Goal: Task Accomplishment & Management: Use online tool/utility

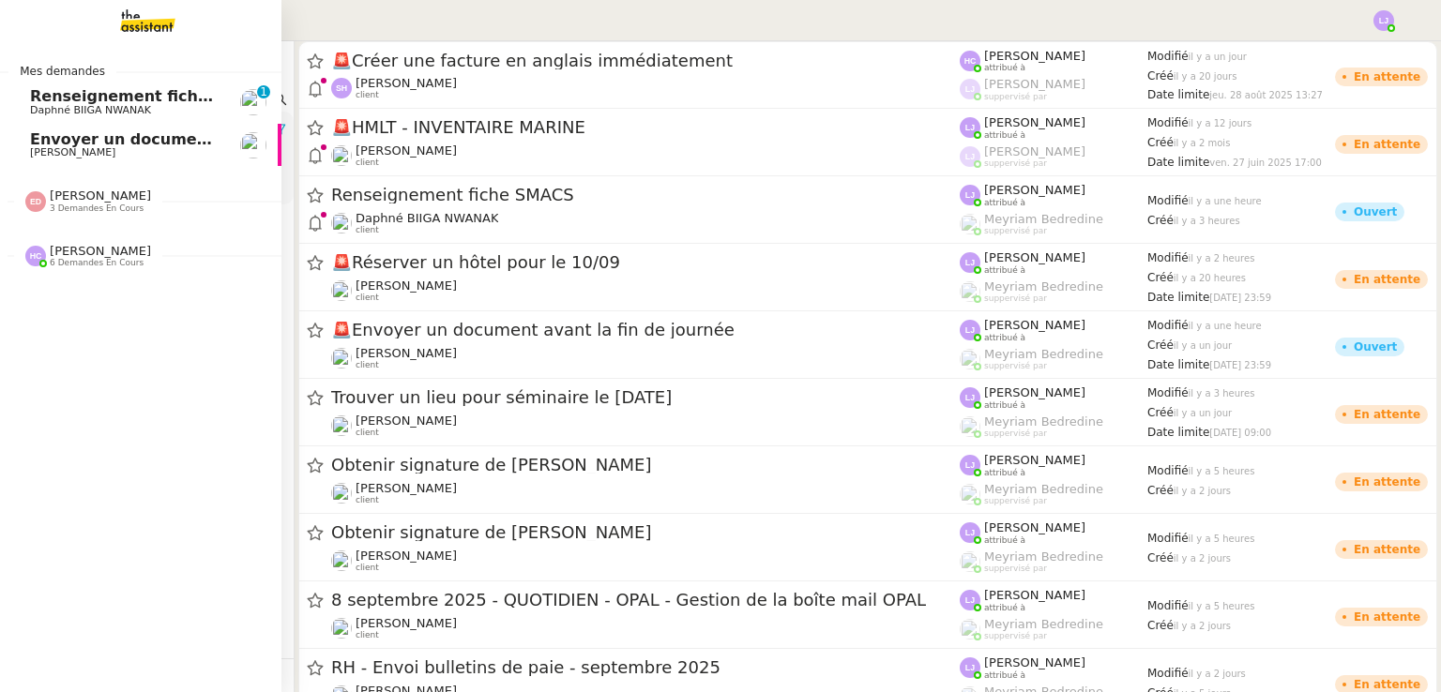
click at [143, 148] on span "[PERSON_NAME]" at bounding box center [125, 152] width 190 height 11
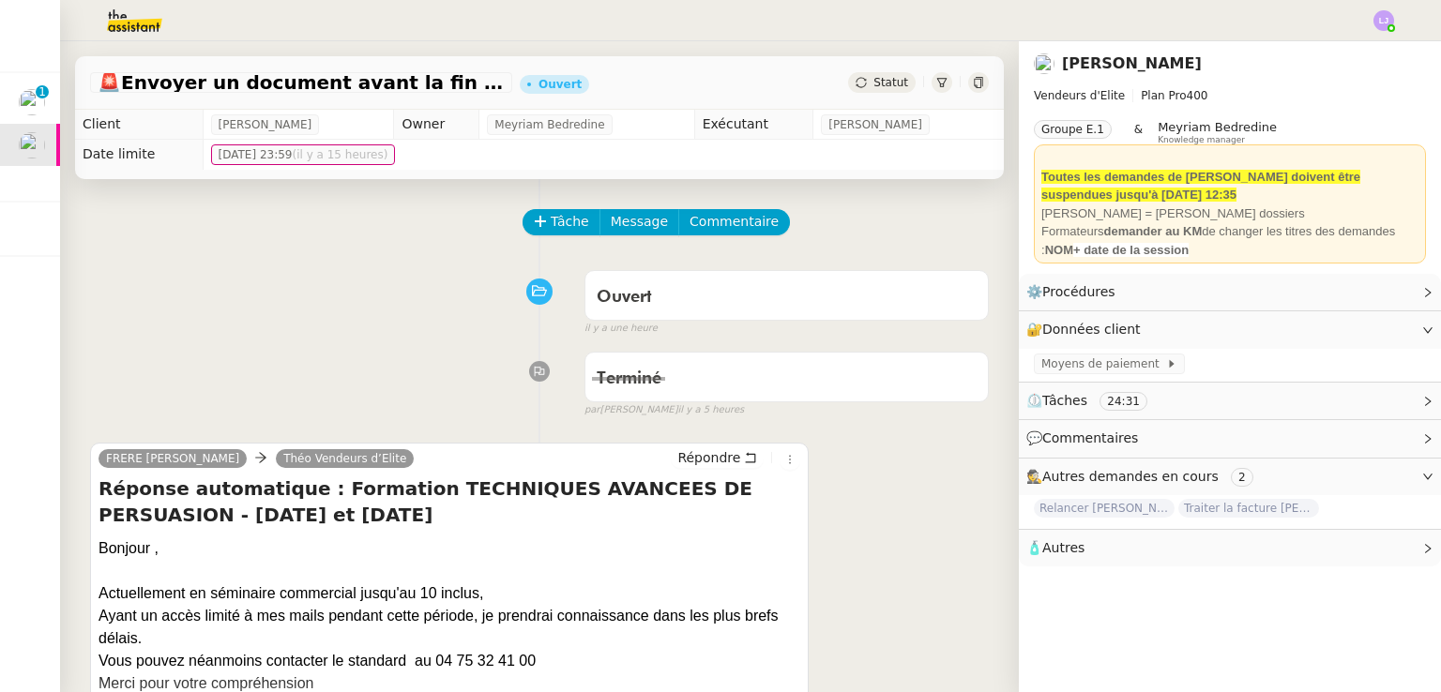
scroll to position [341, 0]
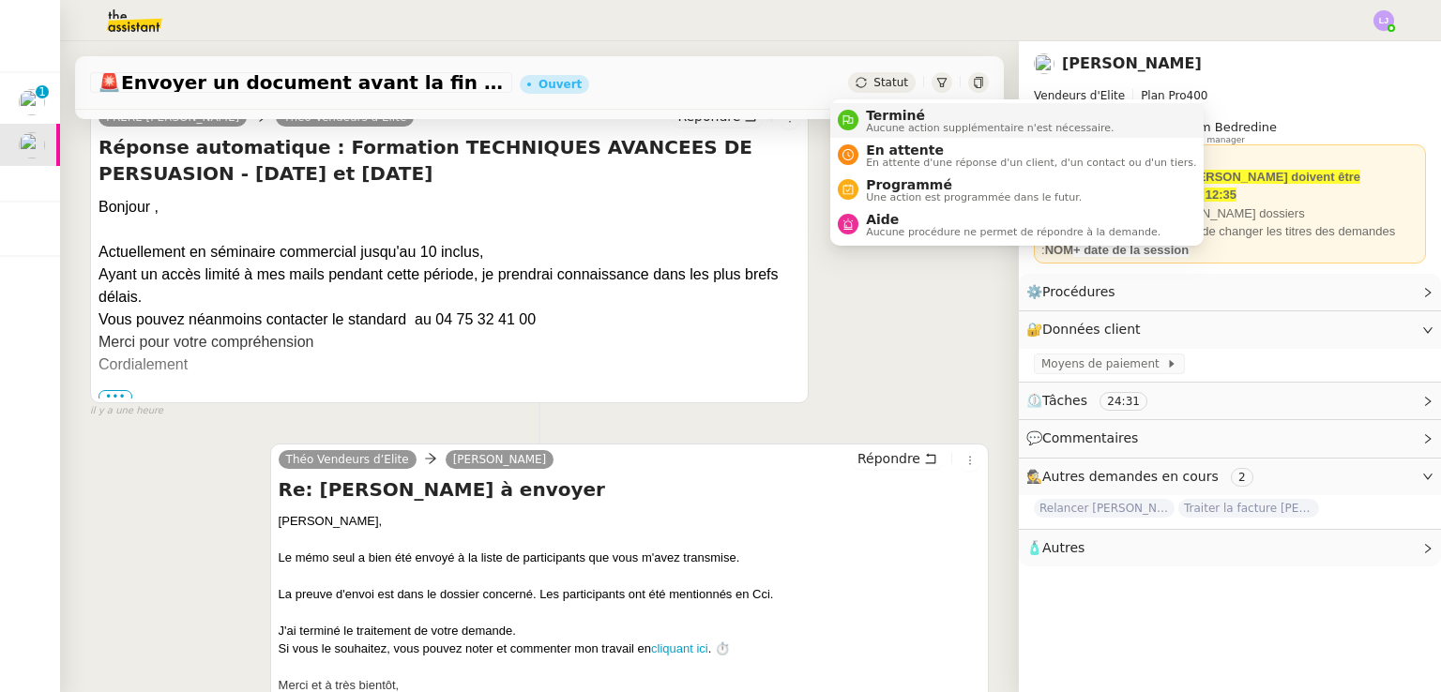
click at [863, 121] on div "Terminé Aucune action supplémentaire n'est nécessaire." at bounding box center [985, 120] width 255 height 25
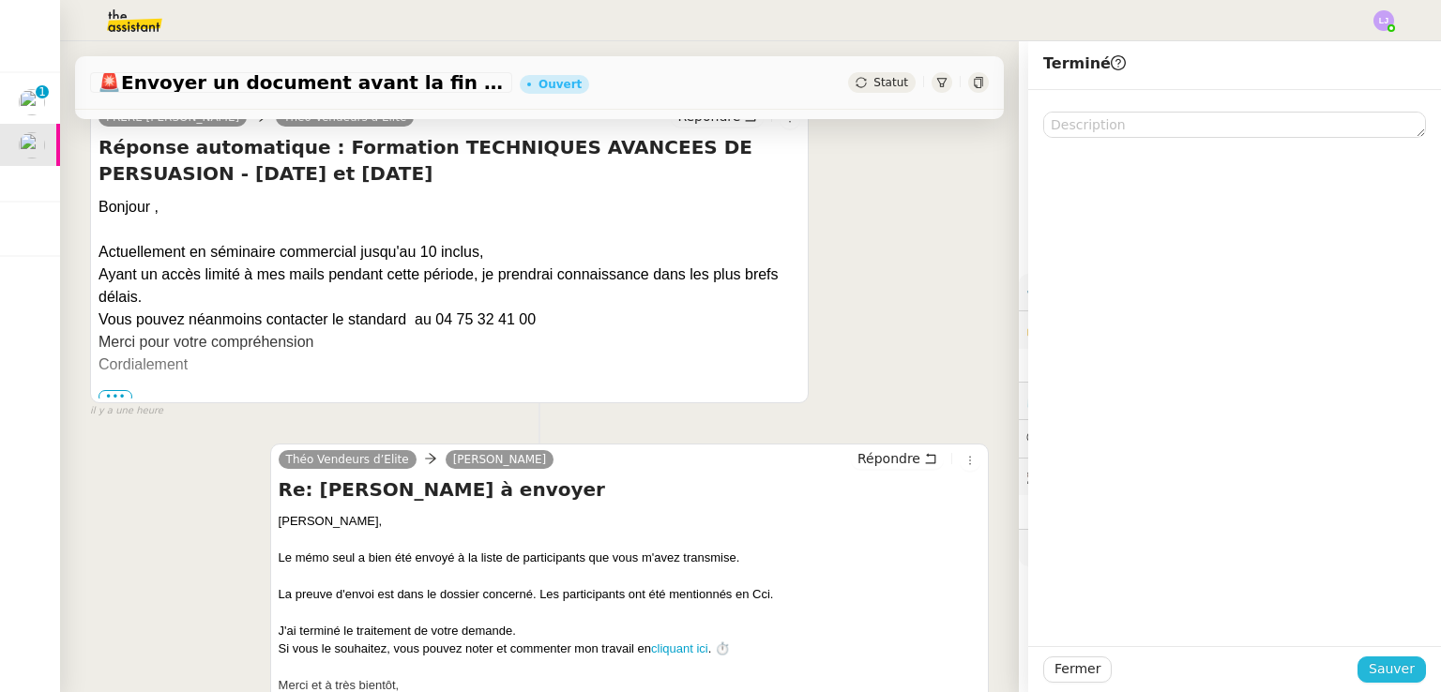
click at [1398, 668] on span "Sauver" at bounding box center [1392, 670] width 46 height 22
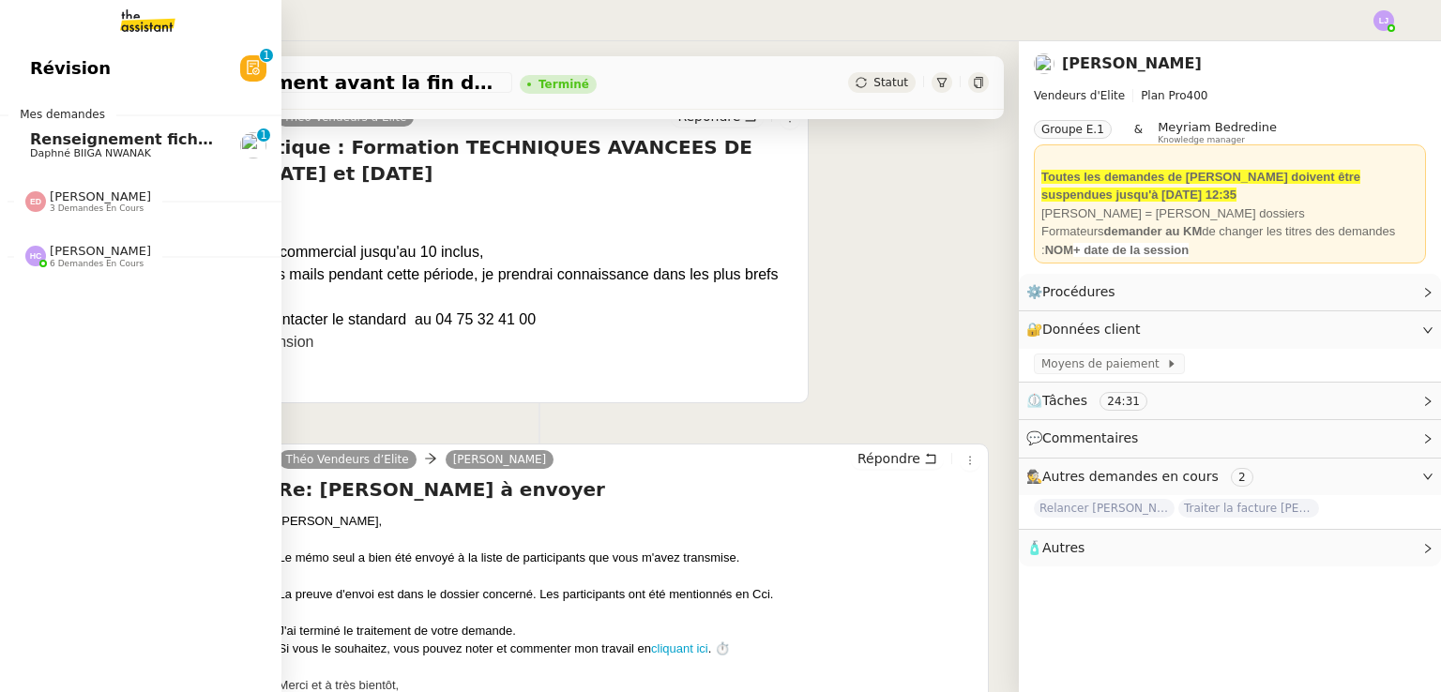
click at [29, 161] on link "Renseignement fiche SMACS Daphné BIIGA NWANAK 0 1 2 3 4 5 6 7 8 9" at bounding box center [140, 145] width 281 height 43
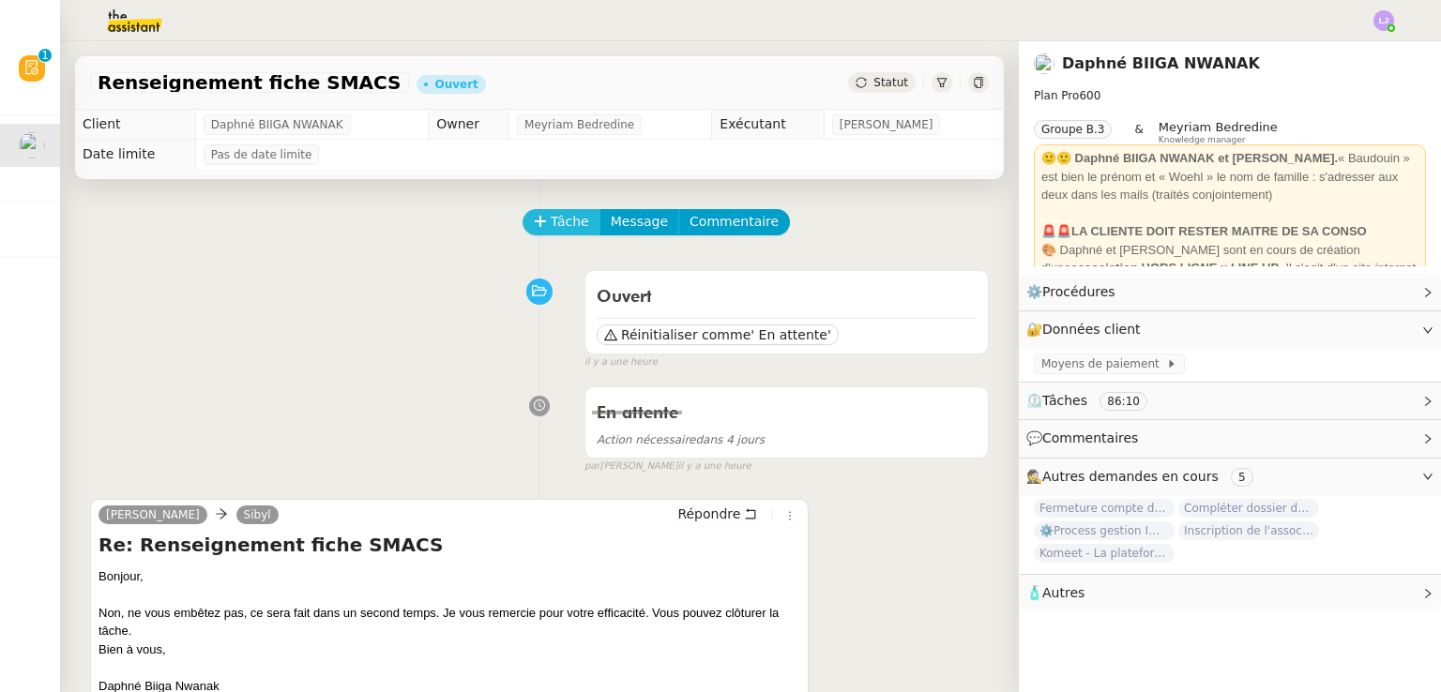
click at [555, 235] on button "Tâche" at bounding box center [562, 222] width 78 height 26
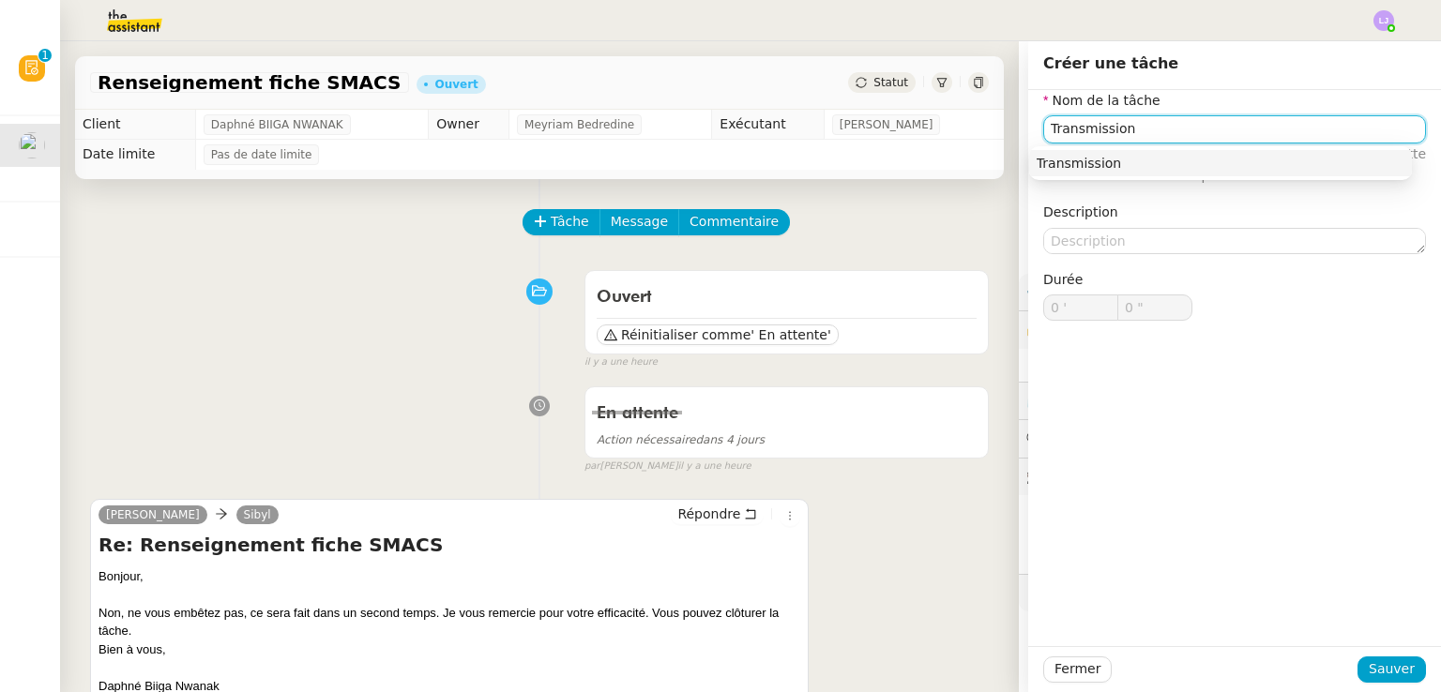
type input "Transmission"
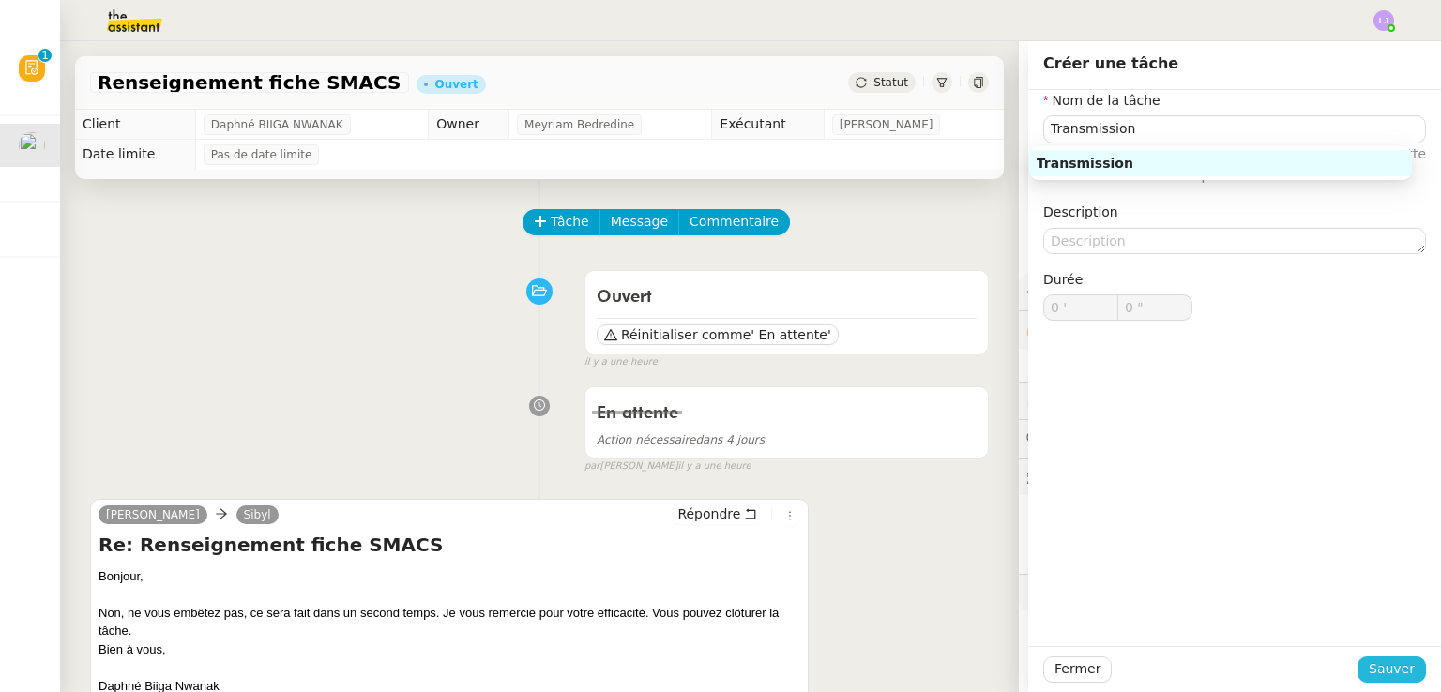
click at [1369, 680] on span "Sauver" at bounding box center [1392, 670] width 46 height 22
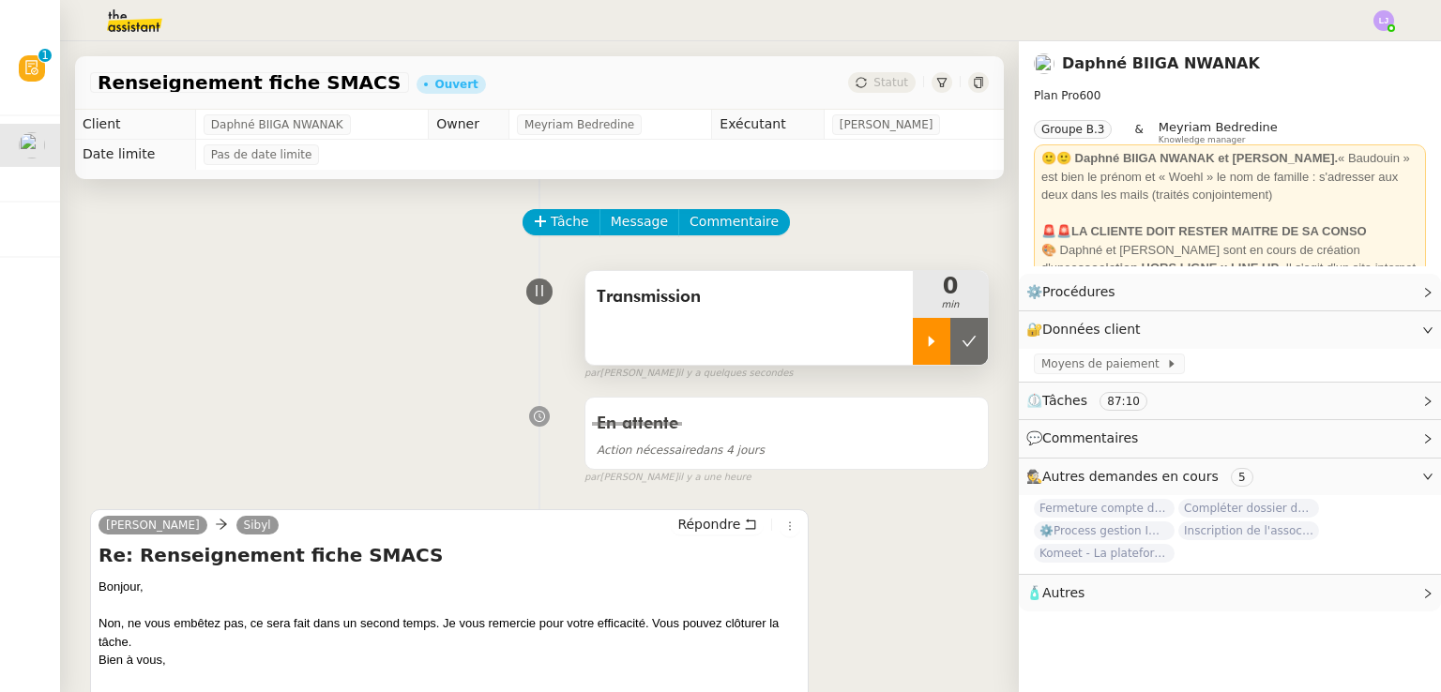
click at [913, 344] on div at bounding box center [932, 341] width 38 height 47
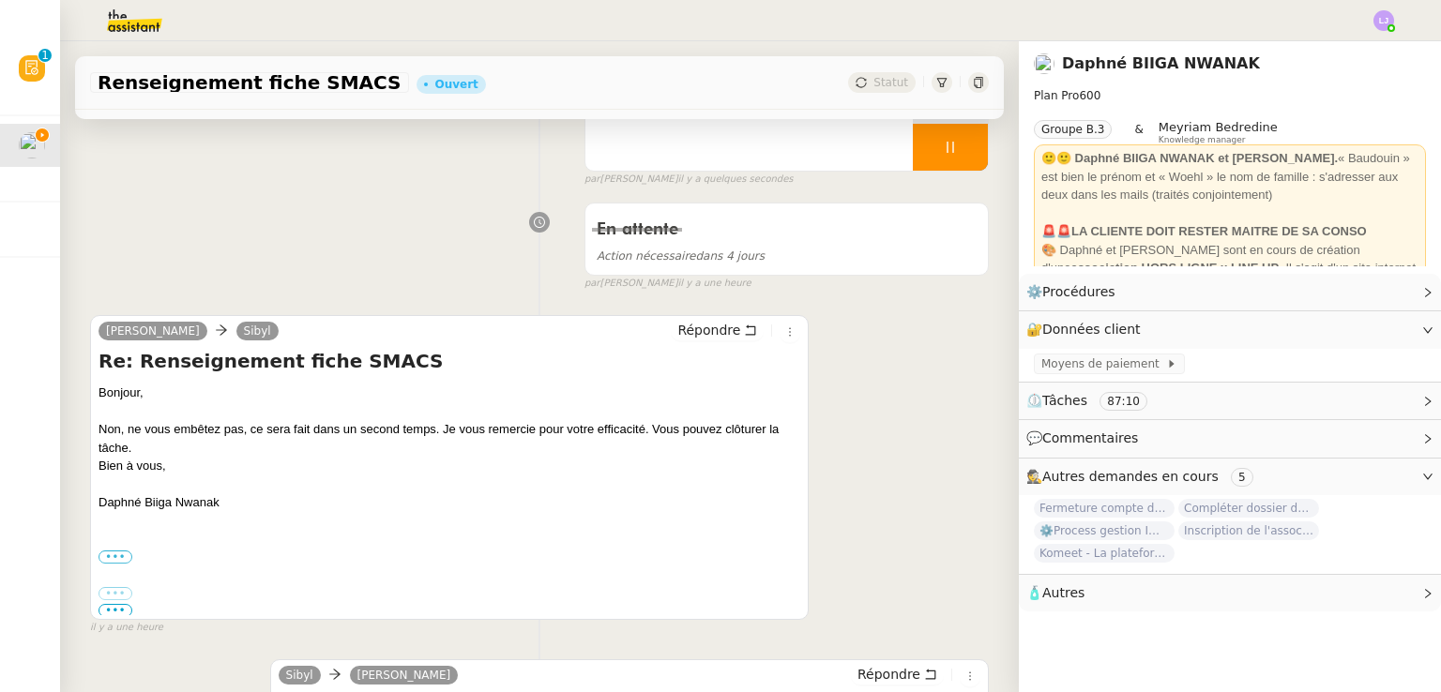
click at [741, 341] on div "Répondre" at bounding box center [735, 331] width 129 height 23
click at [714, 335] on span "Répondre" at bounding box center [708, 330] width 63 height 19
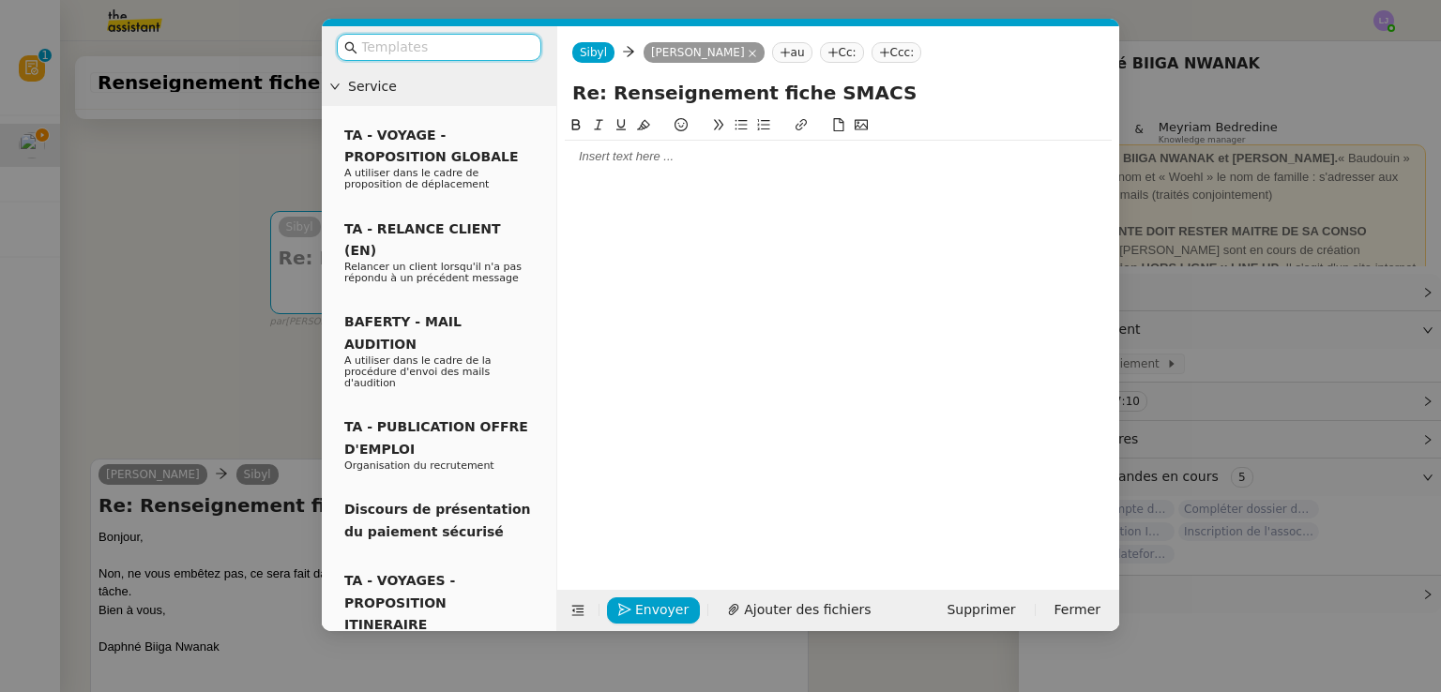
click at [509, 50] on input "text" at bounding box center [445, 48] width 169 height 22
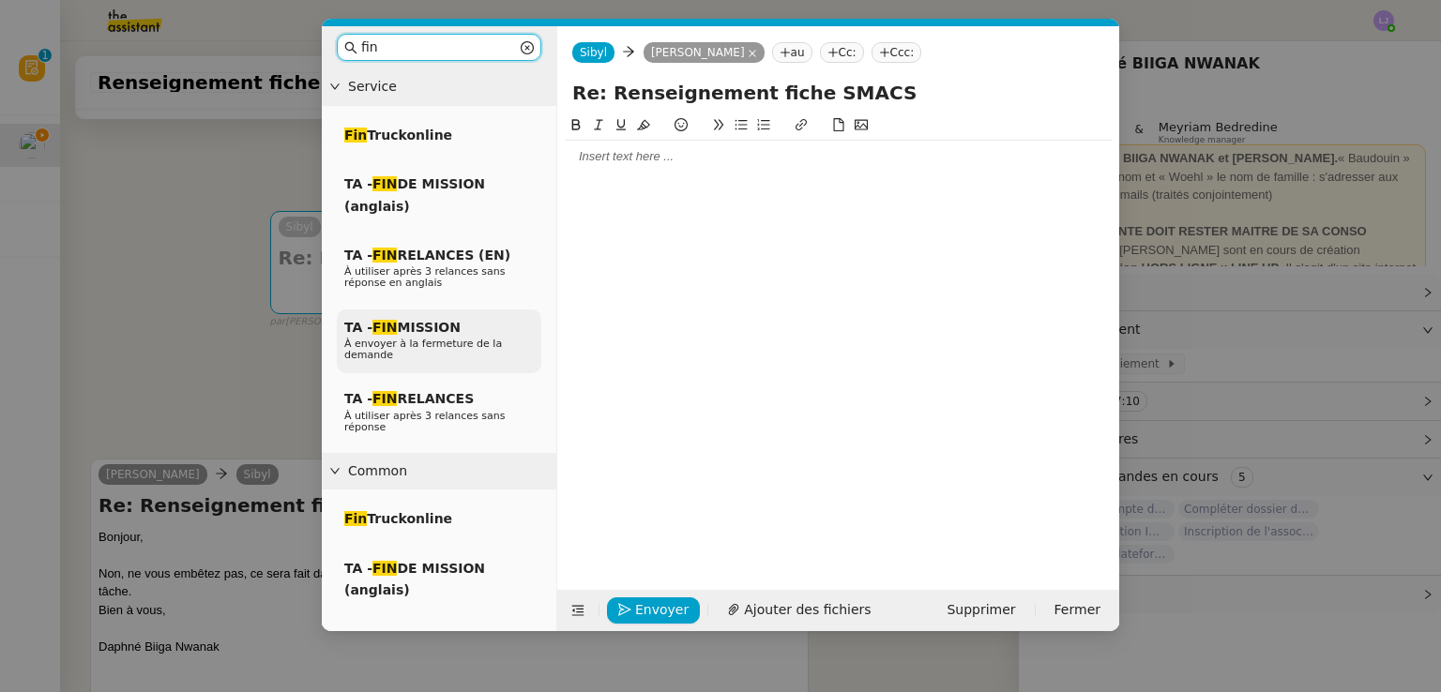
type input "fin"
click at [493, 316] on div "TA - FIN MISSION À envoyer à la fermeture de la demande" at bounding box center [439, 342] width 205 height 65
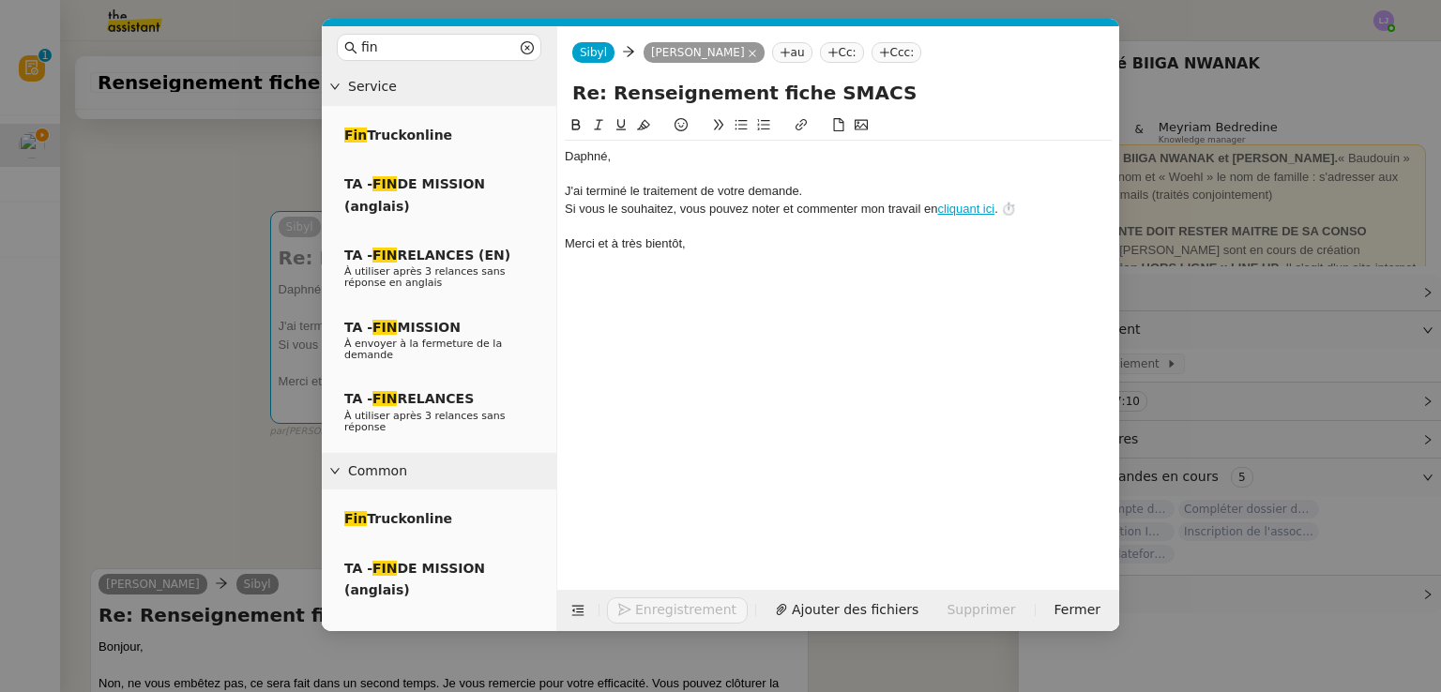
click at [624, 159] on div "﻿Daphné﻿," at bounding box center [838, 156] width 547 height 17
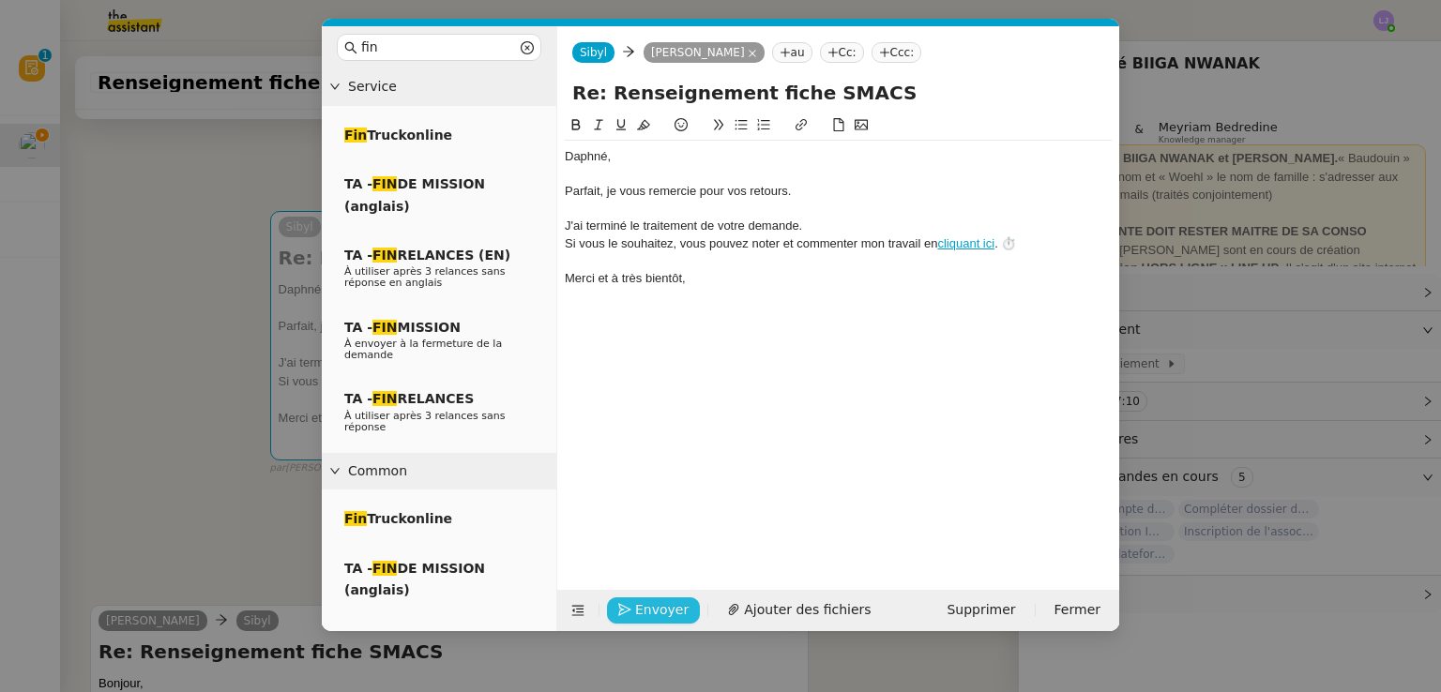
click at [666, 610] on span "Envoyer" at bounding box center [661, 610] width 53 height 22
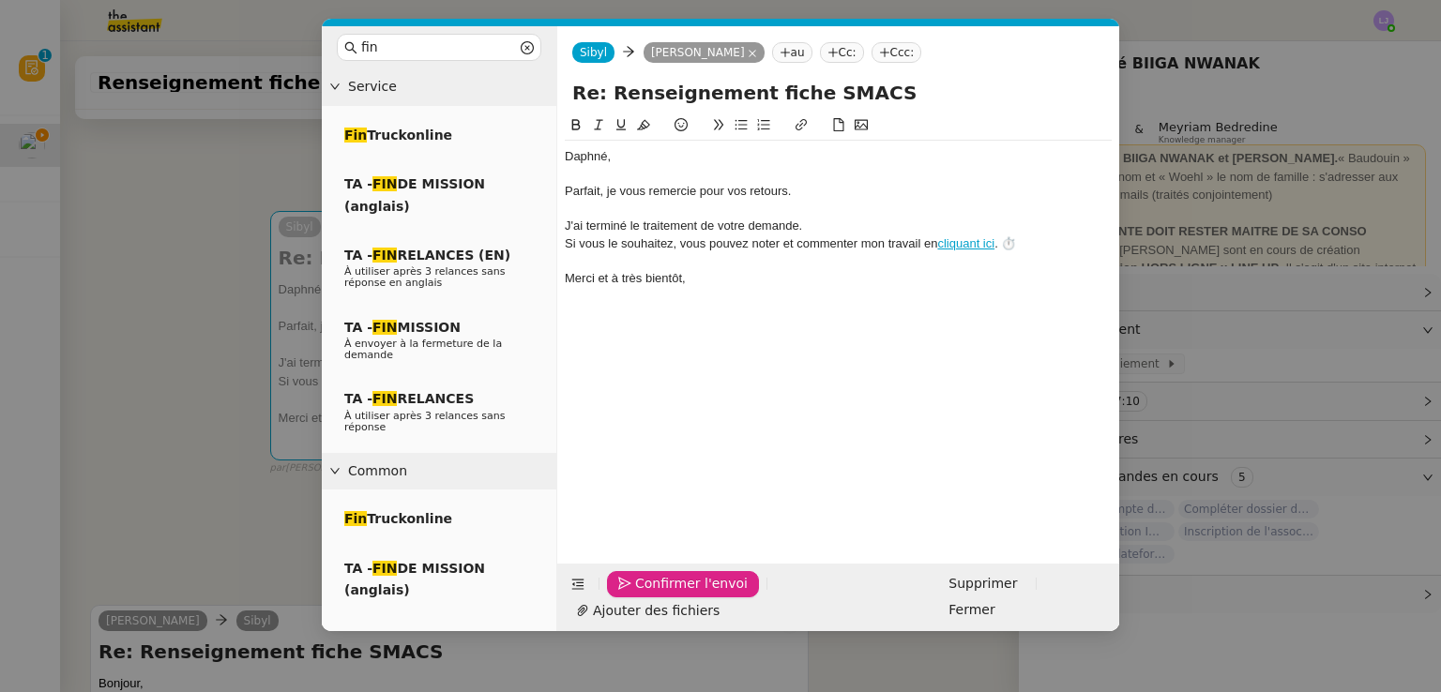
click at [666, 595] on span "Confirmer l'envoi" at bounding box center [691, 584] width 113 height 22
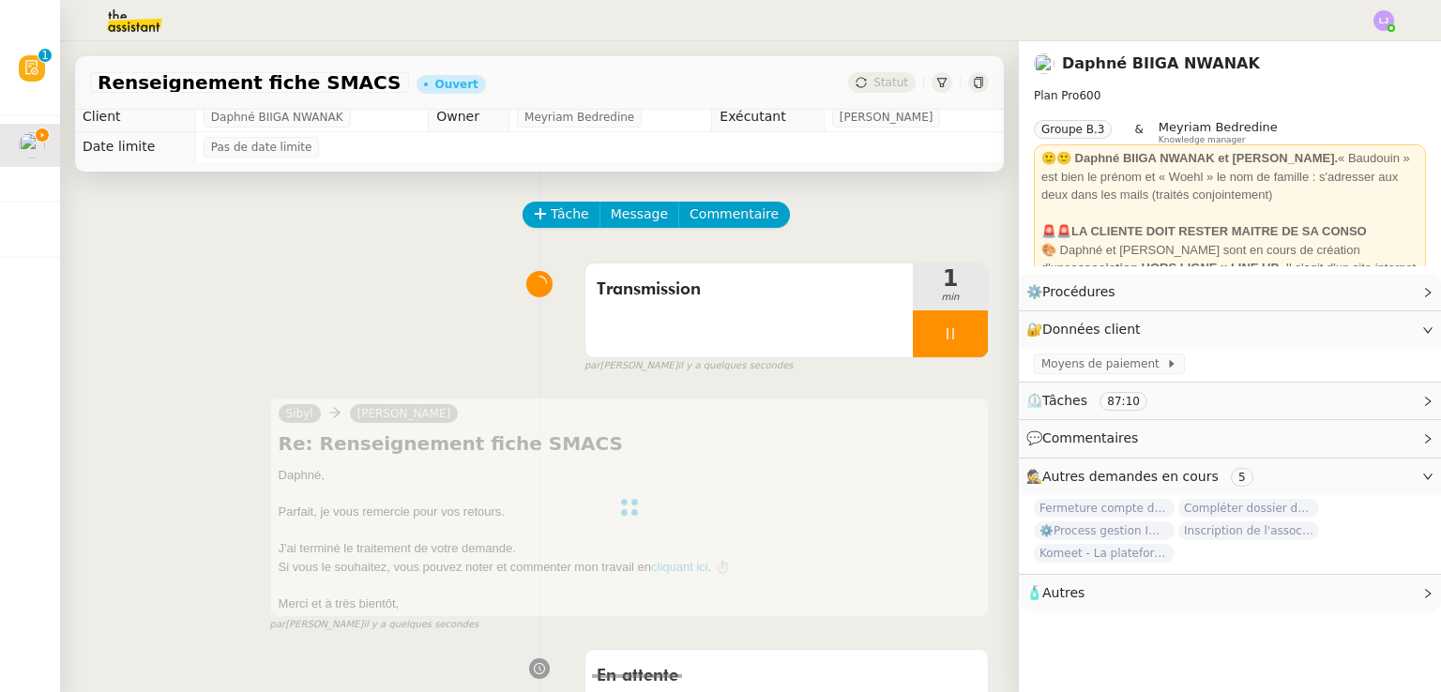
scroll to position [0, 0]
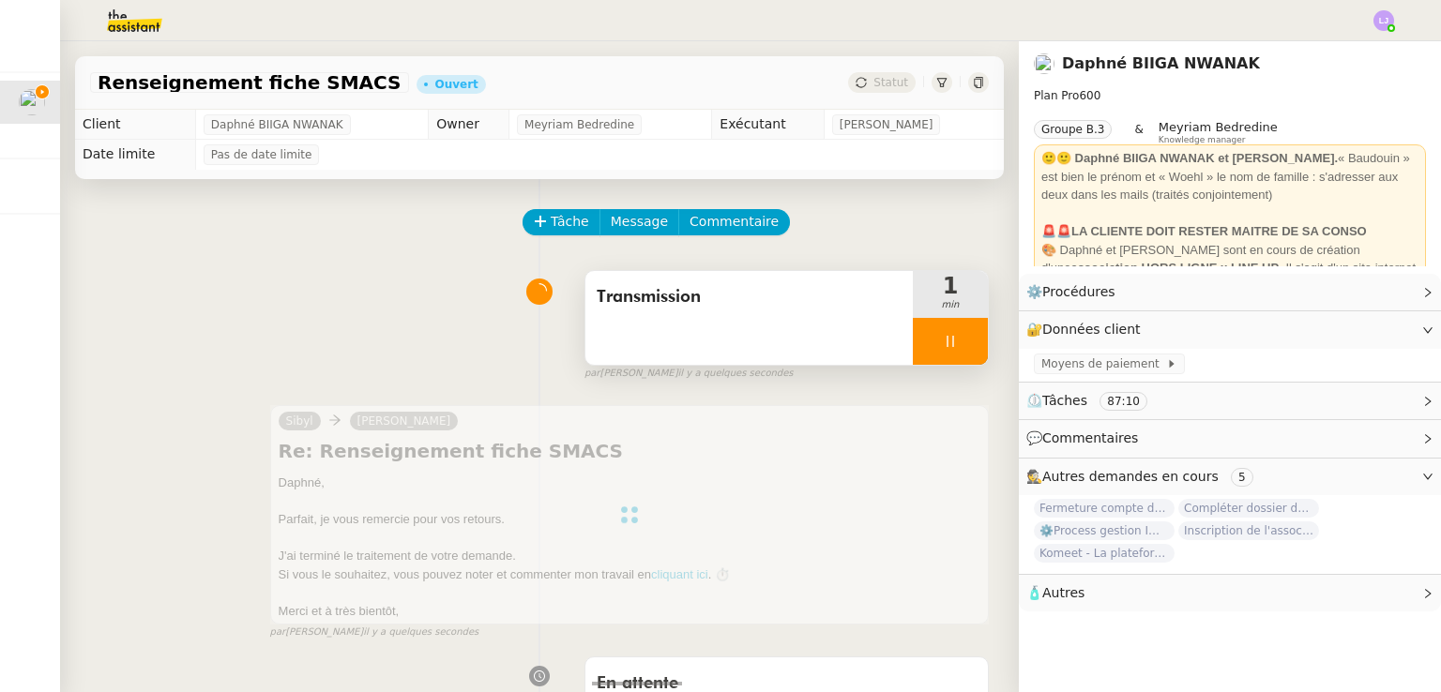
click at [949, 350] on div at bounding box center [950, 341] width 75 height 47
click at [962, 349] on icon at bounding box center [969, 341] width 15 height 15
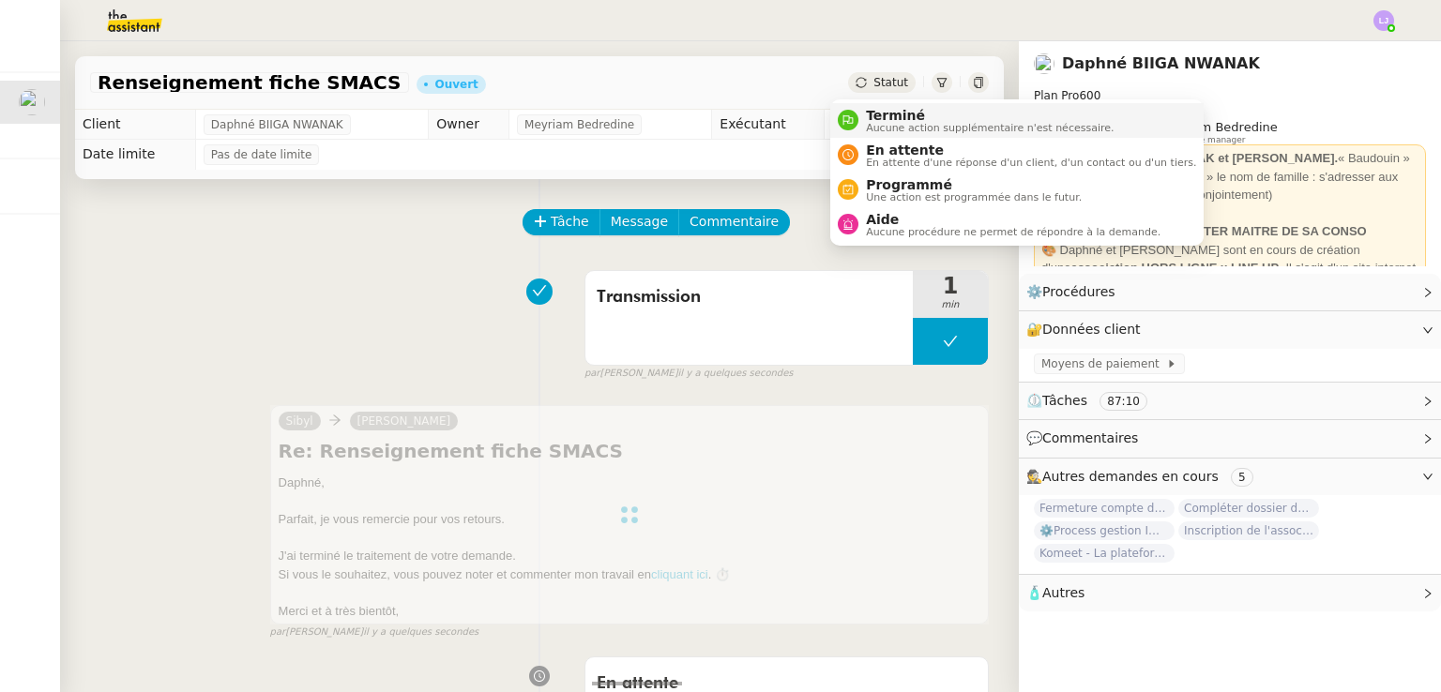
click at [881, 104] on li "Terminé Aucune action supplémentaire n'est nécessaire." at bounding box center [1016, 120] width 373 height 35
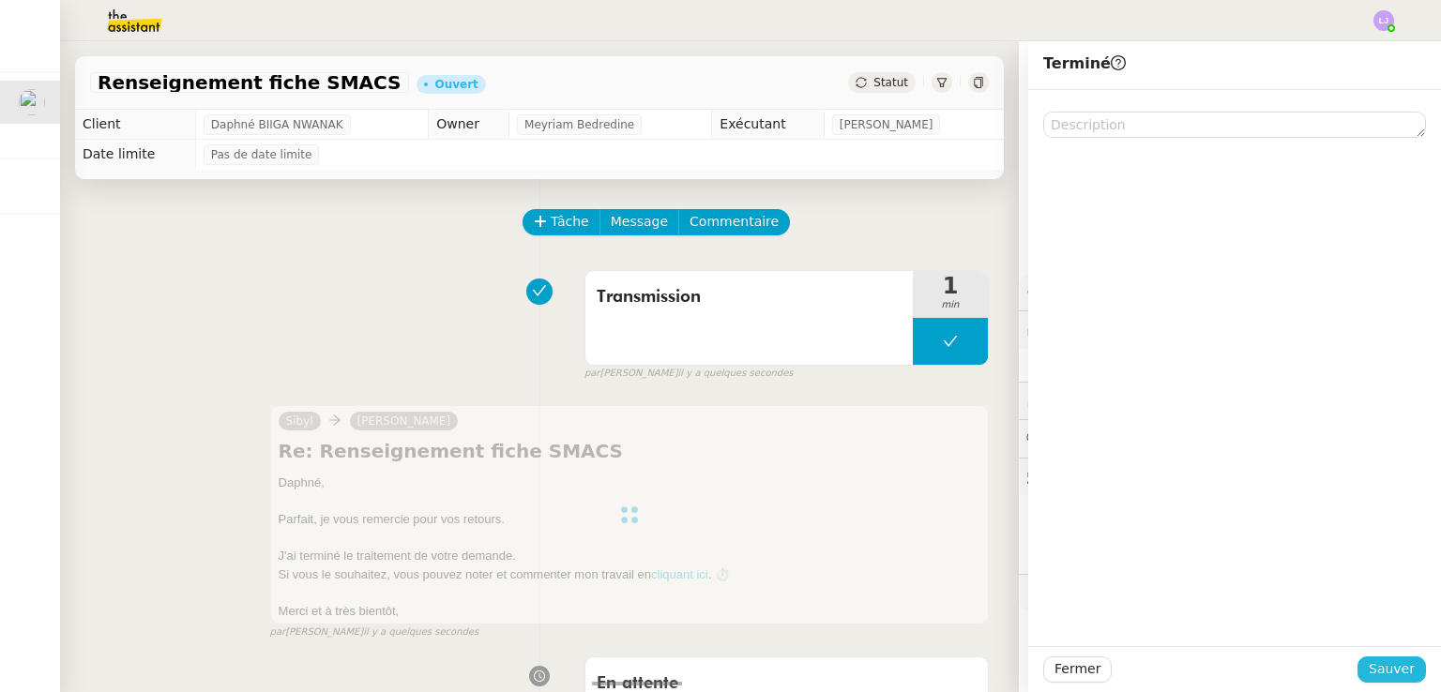
click at [1373, 664] on span "Sauver" at bounding box center [1392, 670] width 46 height 22
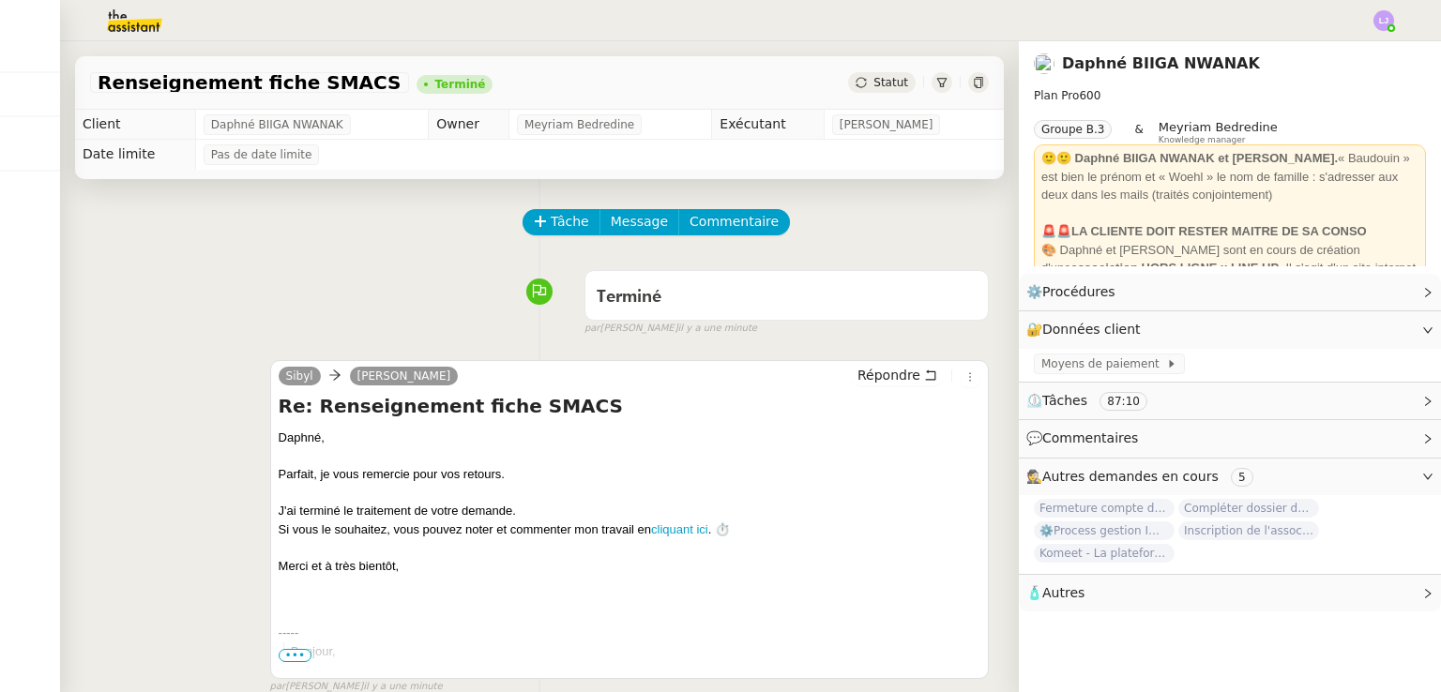
click at [102, 21] on img at bounding box center [119, 20] width 145 height 41
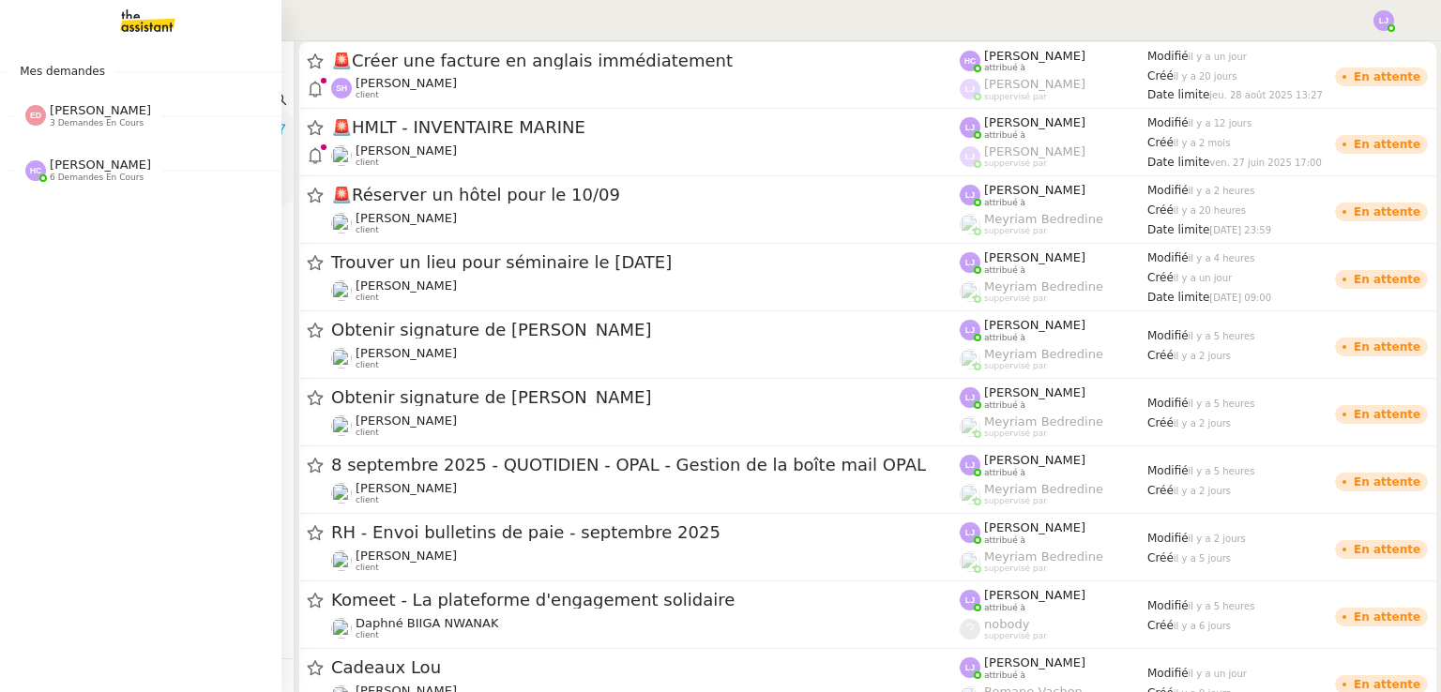
click at [74, 116] on span "[PERSON_NAME]" at bounding box center [100, 110] width 101 height 14
click at [86, 303] on span "6 demandes en cours" at bounding box center [97, 306] width 94 height 10
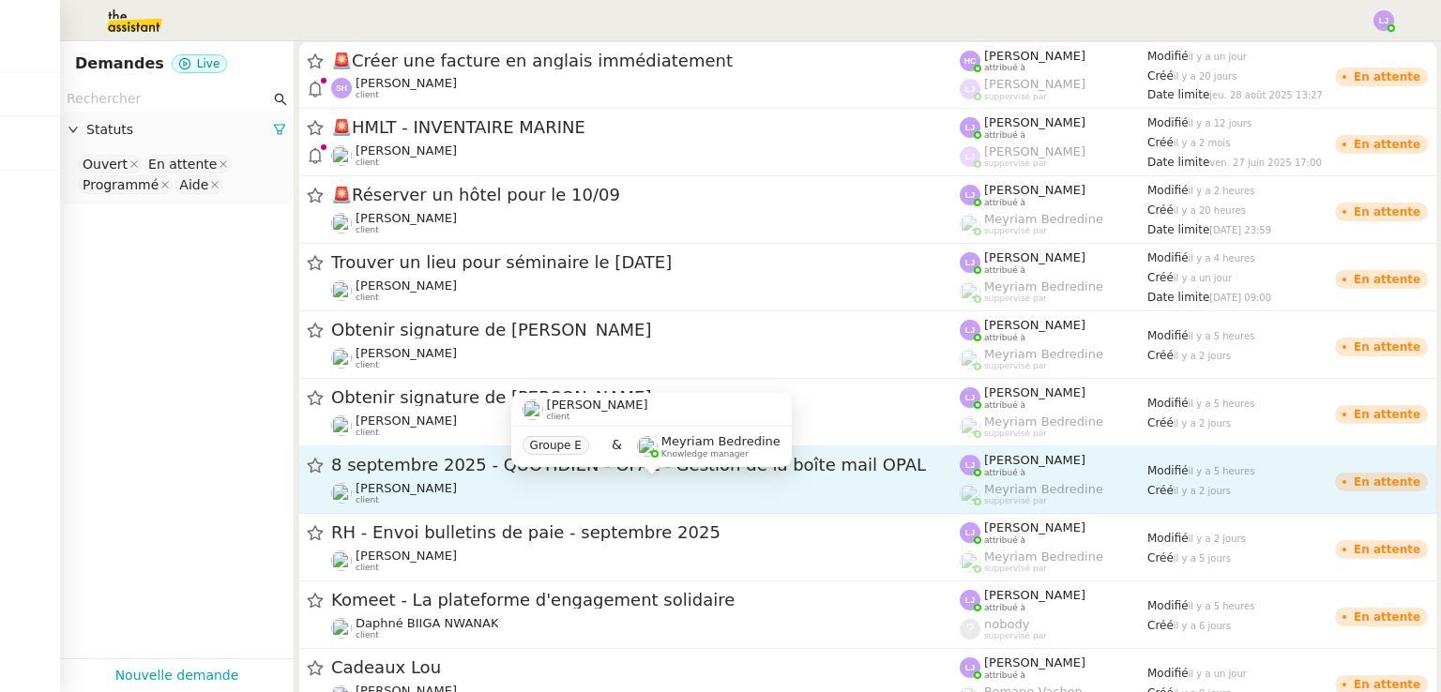
click at [480, 505] on div "[PERSON_NAME] client" at bounding box center [645, 493] width 629 height 24
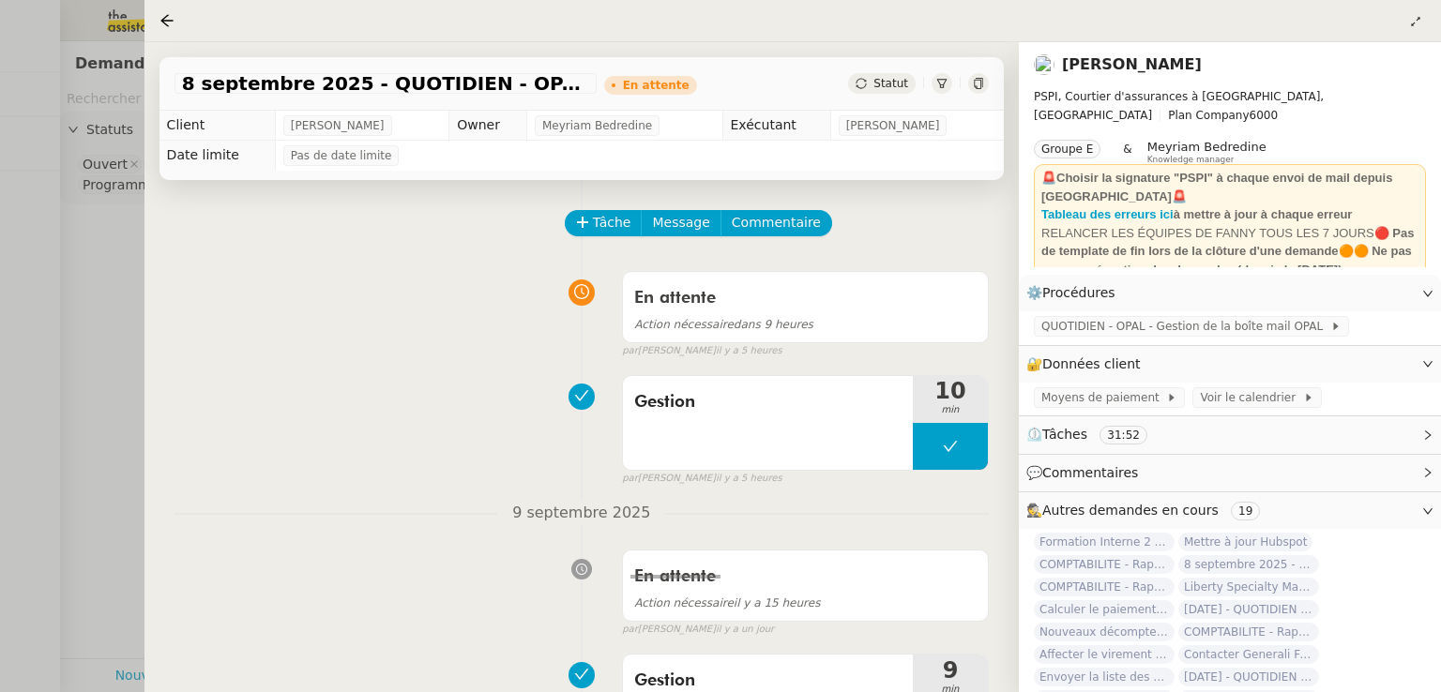
click at [120, 467] on div at bounding box center [720, 346] width 1441 height 692
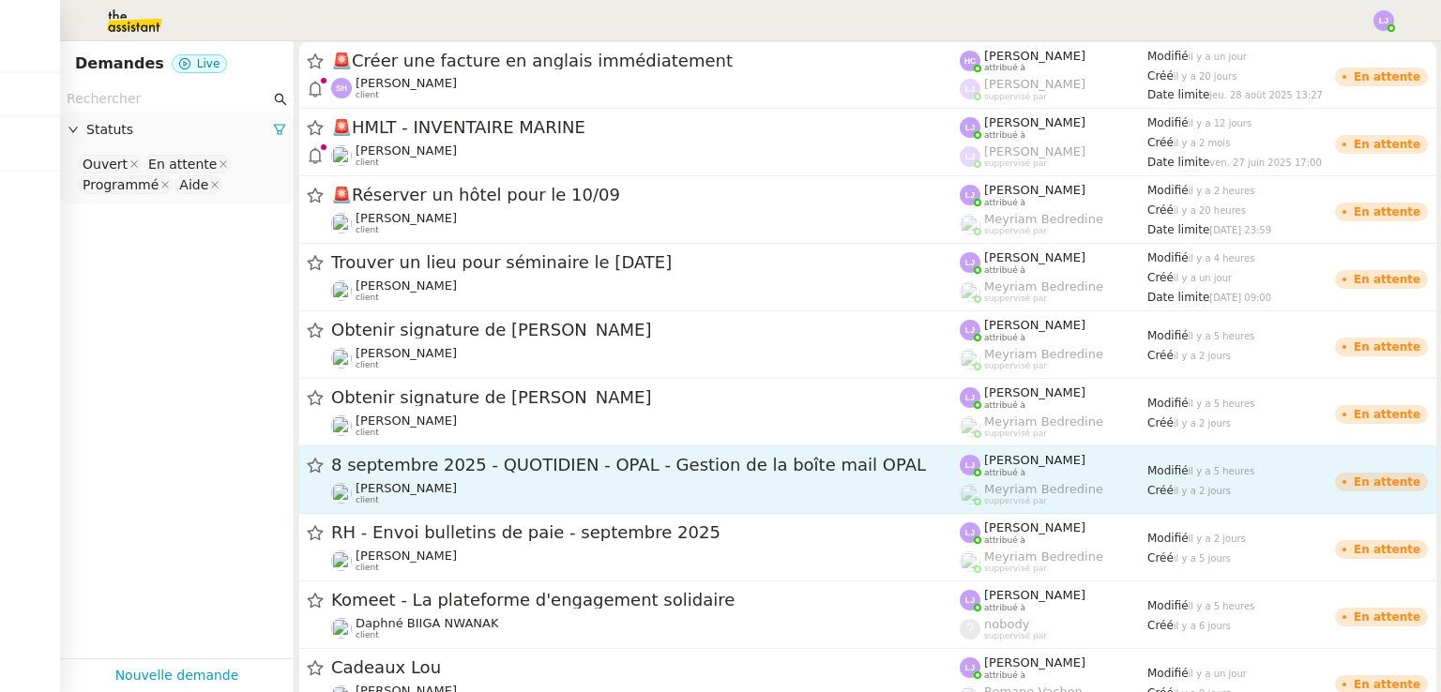
click at [539, 464] on span "8 septembre 2025 - QUOTIDIEN - OPAL - Gestion de la boîte mail OPAL" at bounding box center [645, 465] width 629 height 17
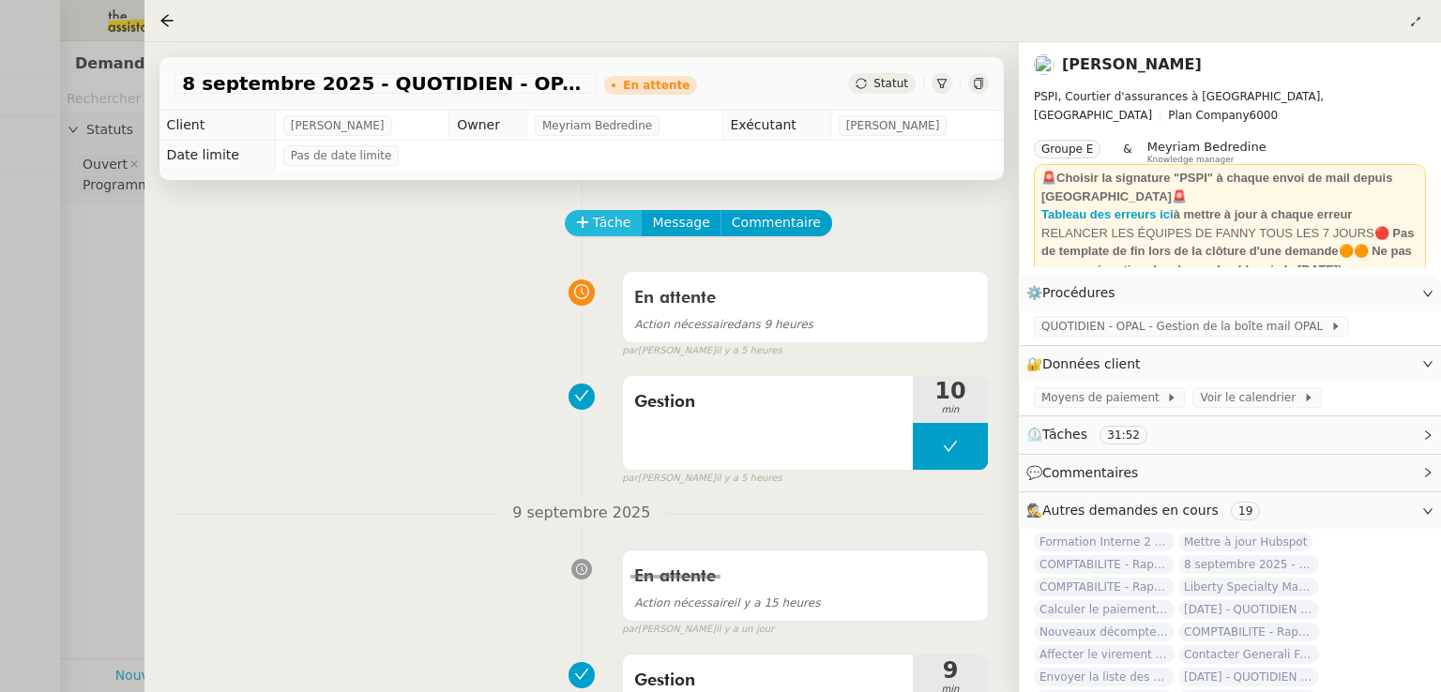
click at [620, 221] on span "Tâche" at bounding box center [612, 223] width 38 height 22
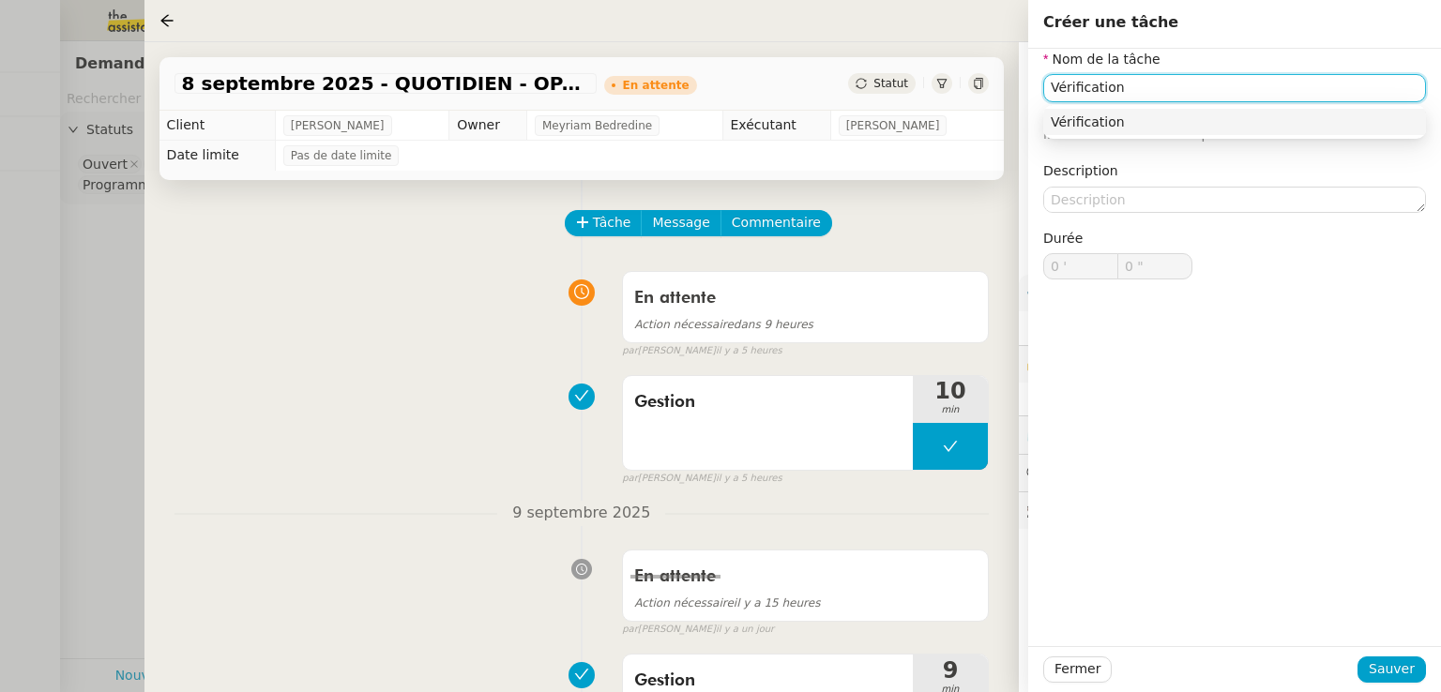
type input "Vérification"
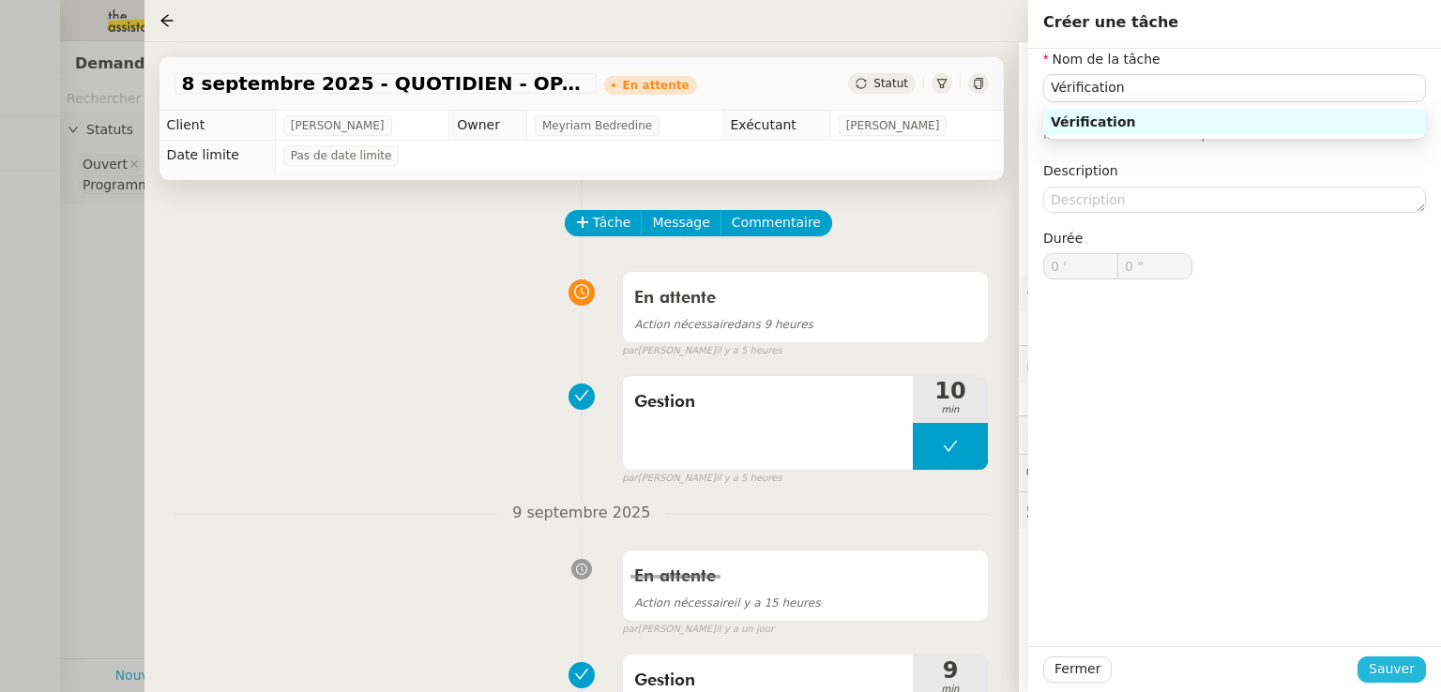
click at [1373, 669] on button "Sauver" at bounding box center [1392, 670] width 68 height 26
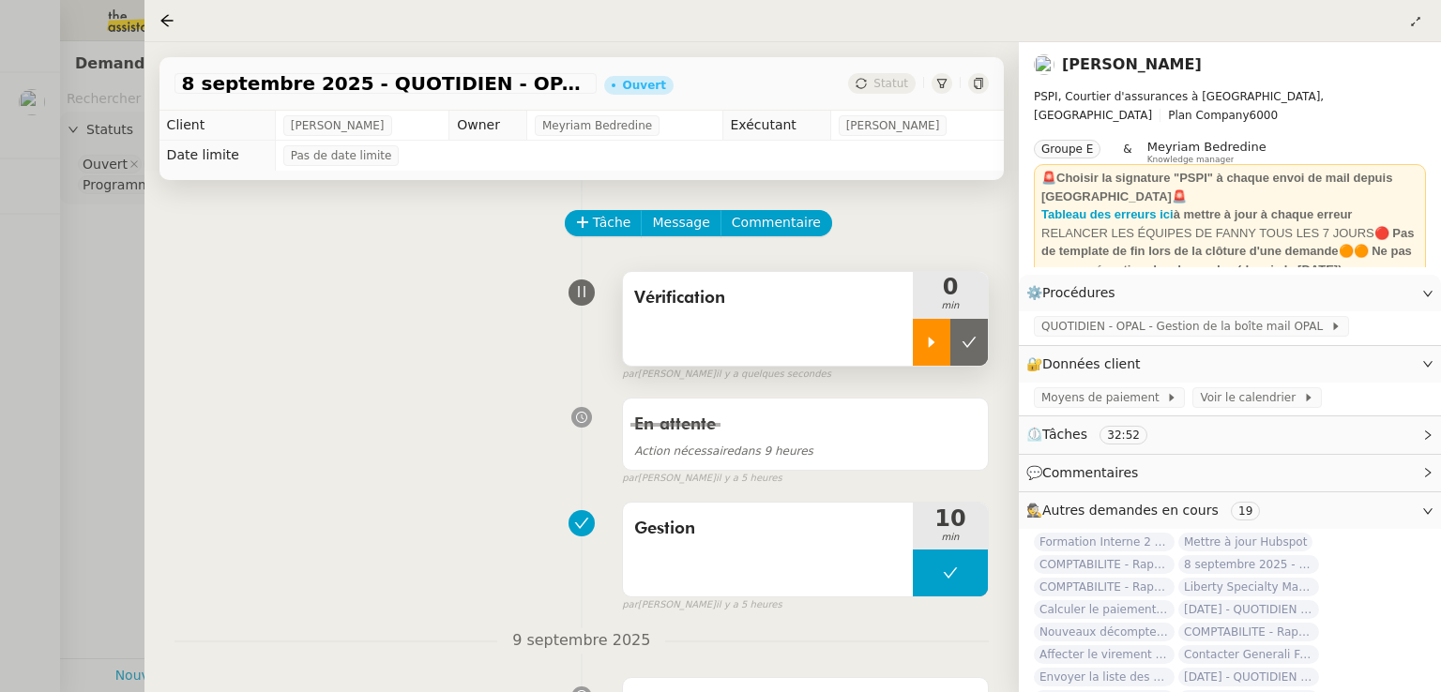
click at [935, 350] on icon at bounding box center [931, 342] width 15 height 15
click at [58, 263] on div at bounding box center [720, 346] width 1441 height 692
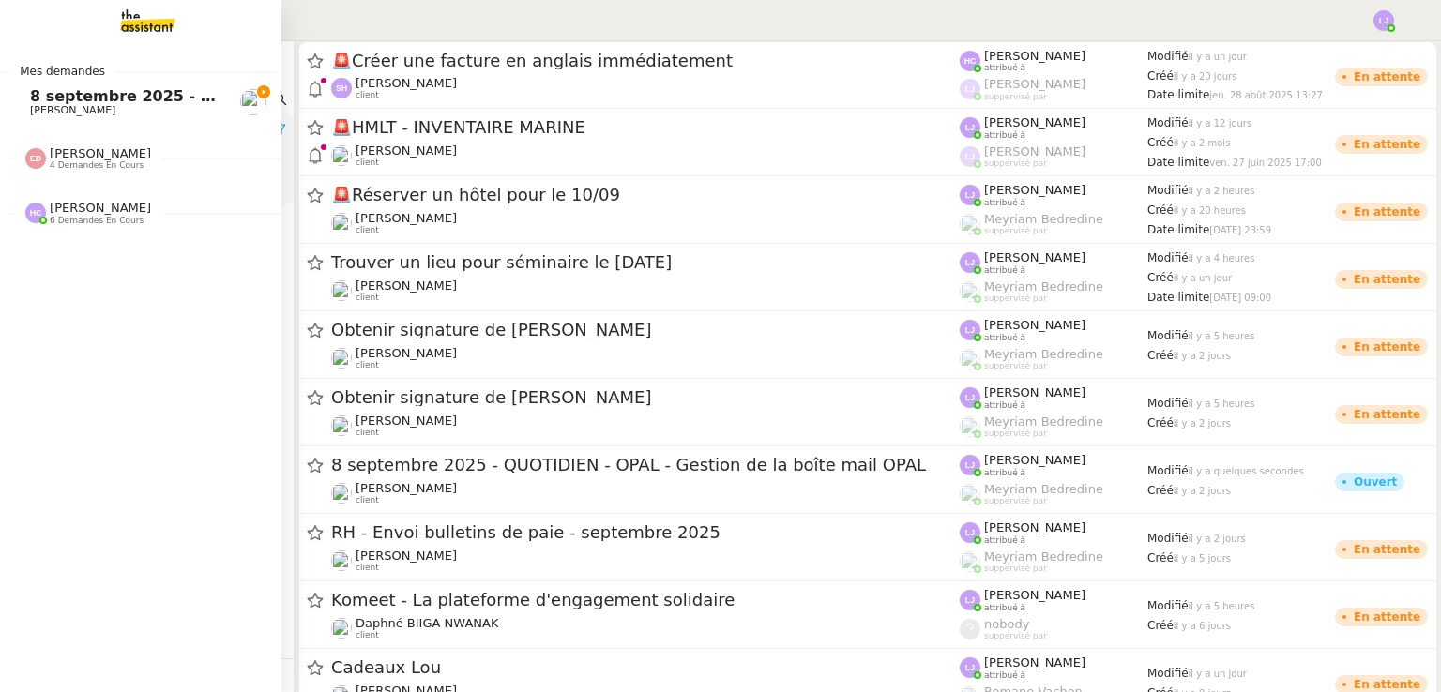
click at [43, 105] on span "[PERSON_NAME]" at bounding box center [72, 110] width 85 height 12
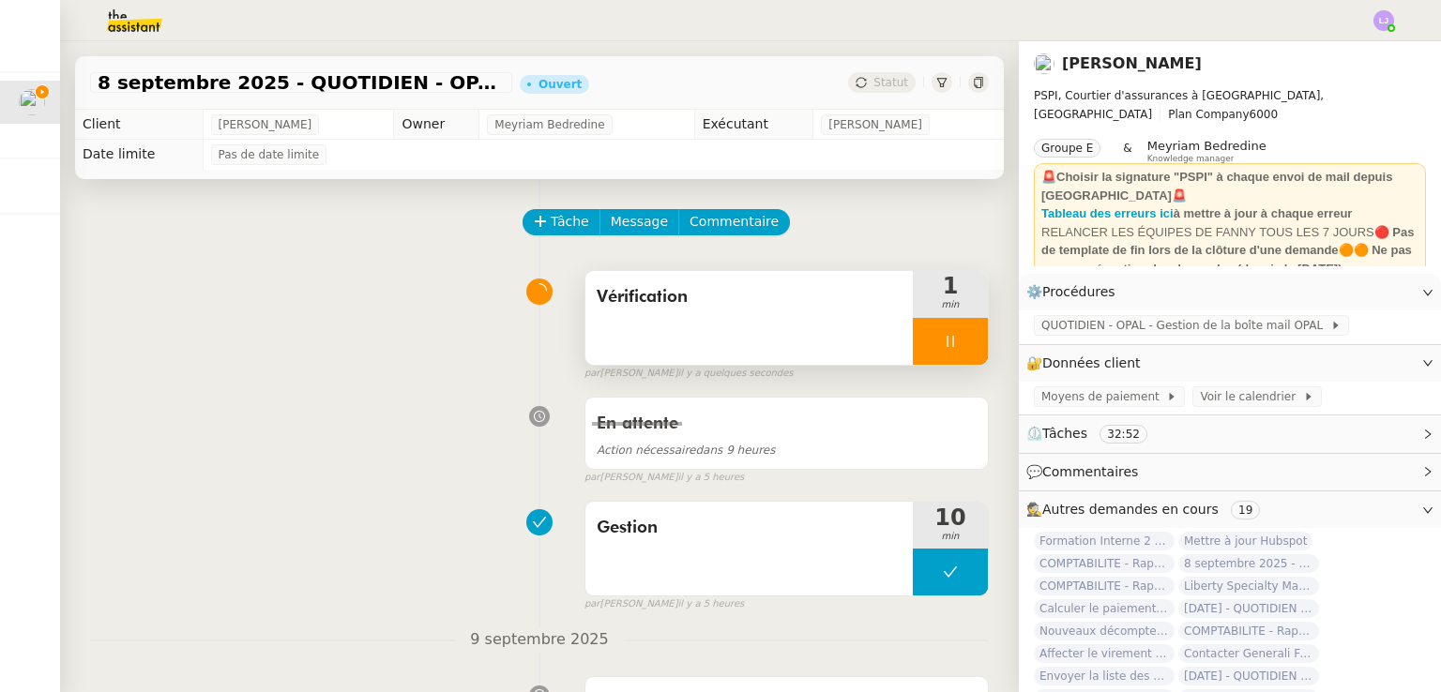
click at [702, 327] on div "Vérification" at bounding box center [748, 318] width 327 height 94
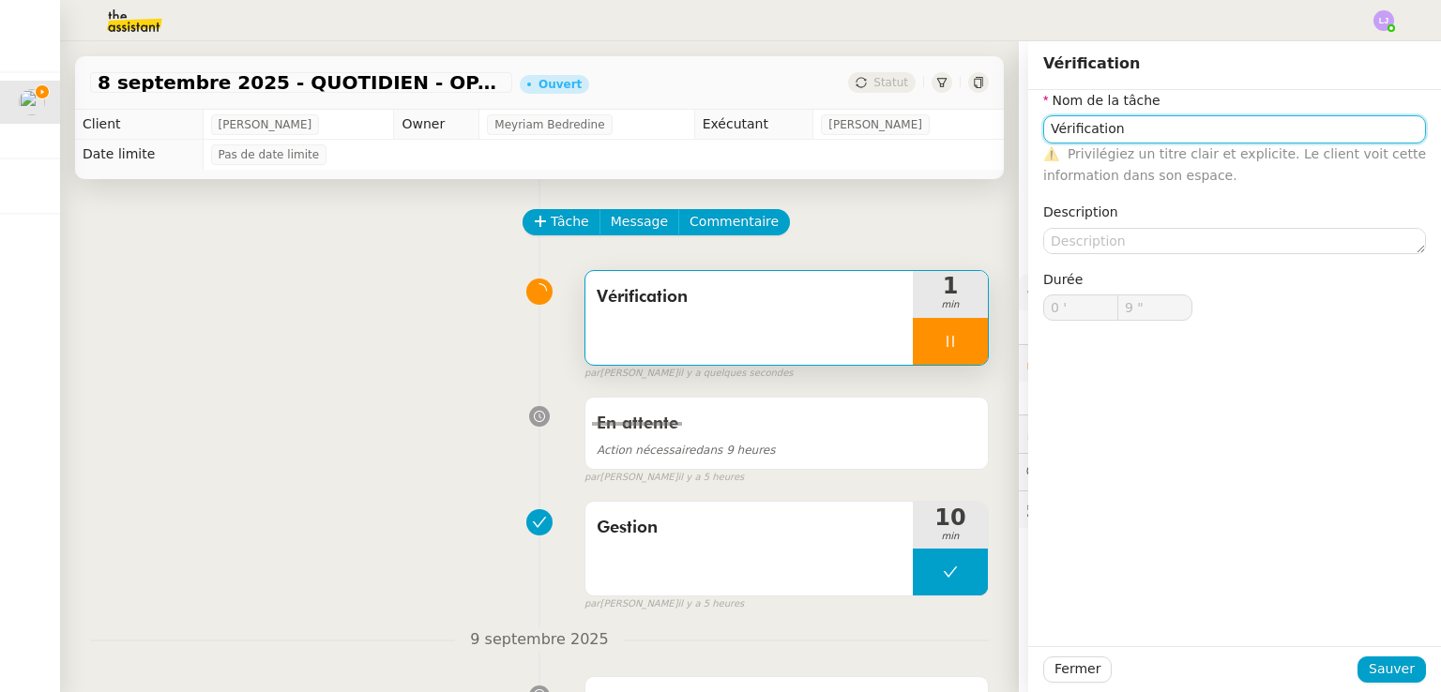
click at [1206, 120] on input "Vérification" at bounding box center [1234, 128] width 383 height 27
type input "Vérification pa"
type input "10 ""
type input "Vérification paiement TA"
type input "12 ""
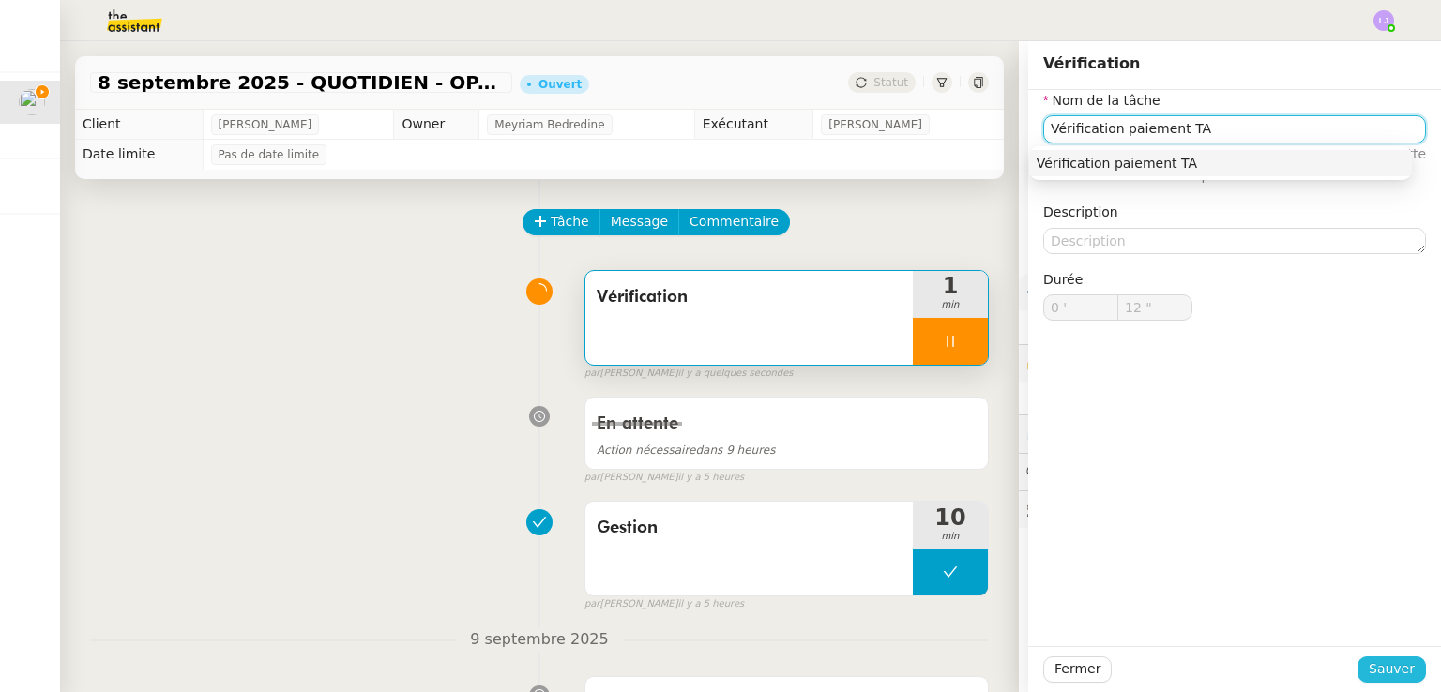
type input "Vérification paiement TA"
click at [1358, 676] on button "Sauver" at bounding box center [1392, 670] width 68 height 26
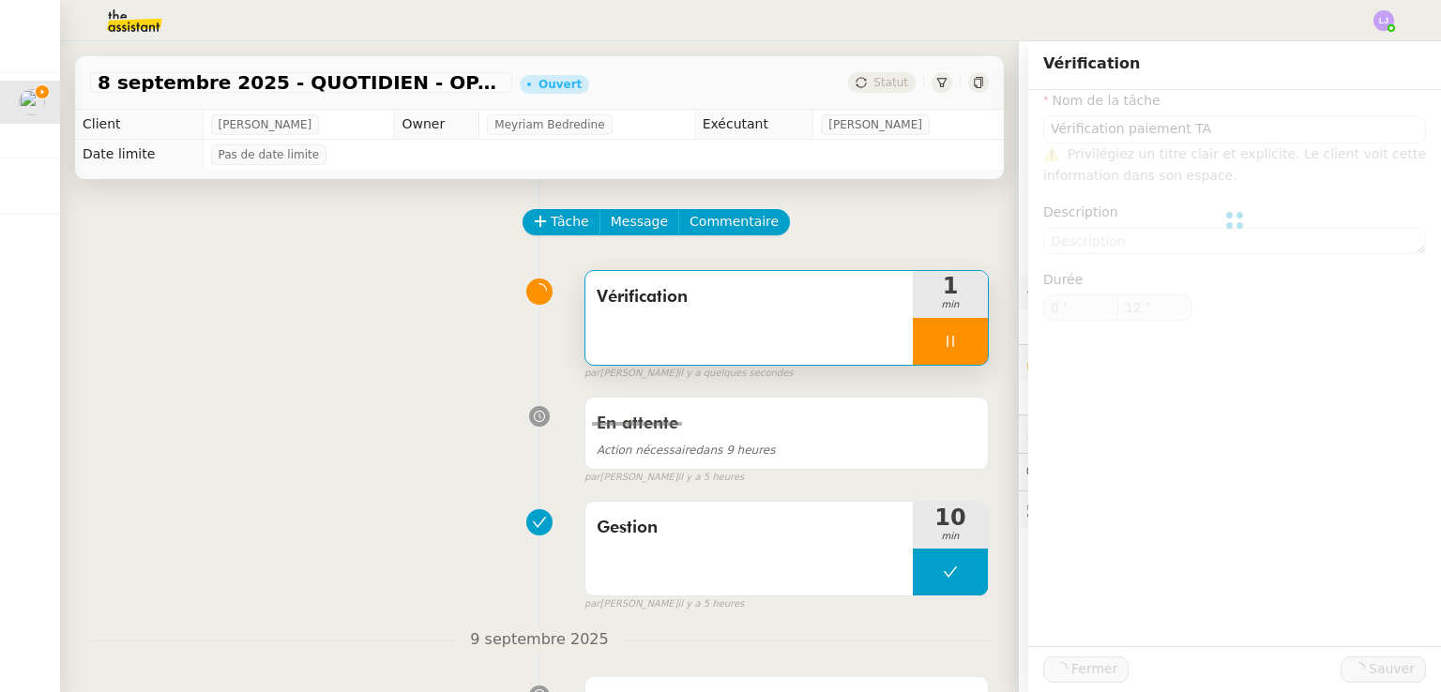
type input "13 ""
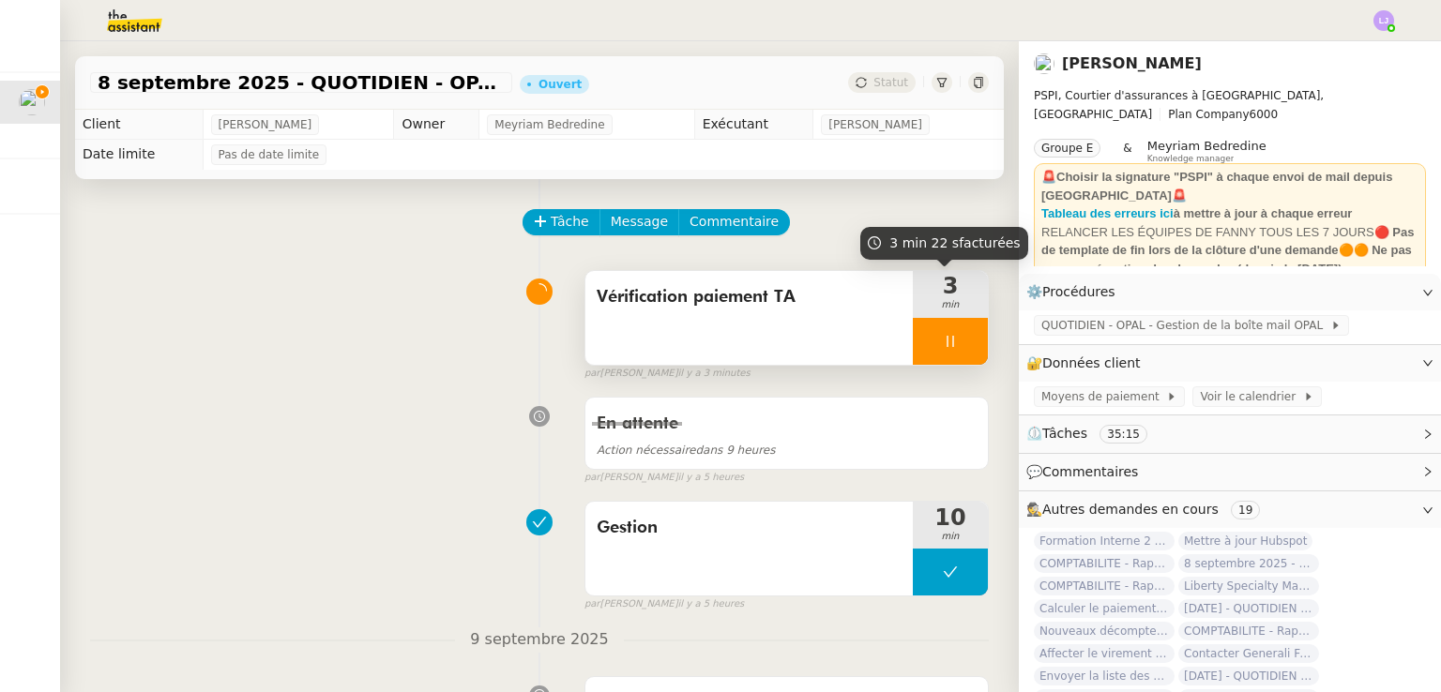
click at [963, 347] on div at bounding box center [950, 341] width 75 height 47
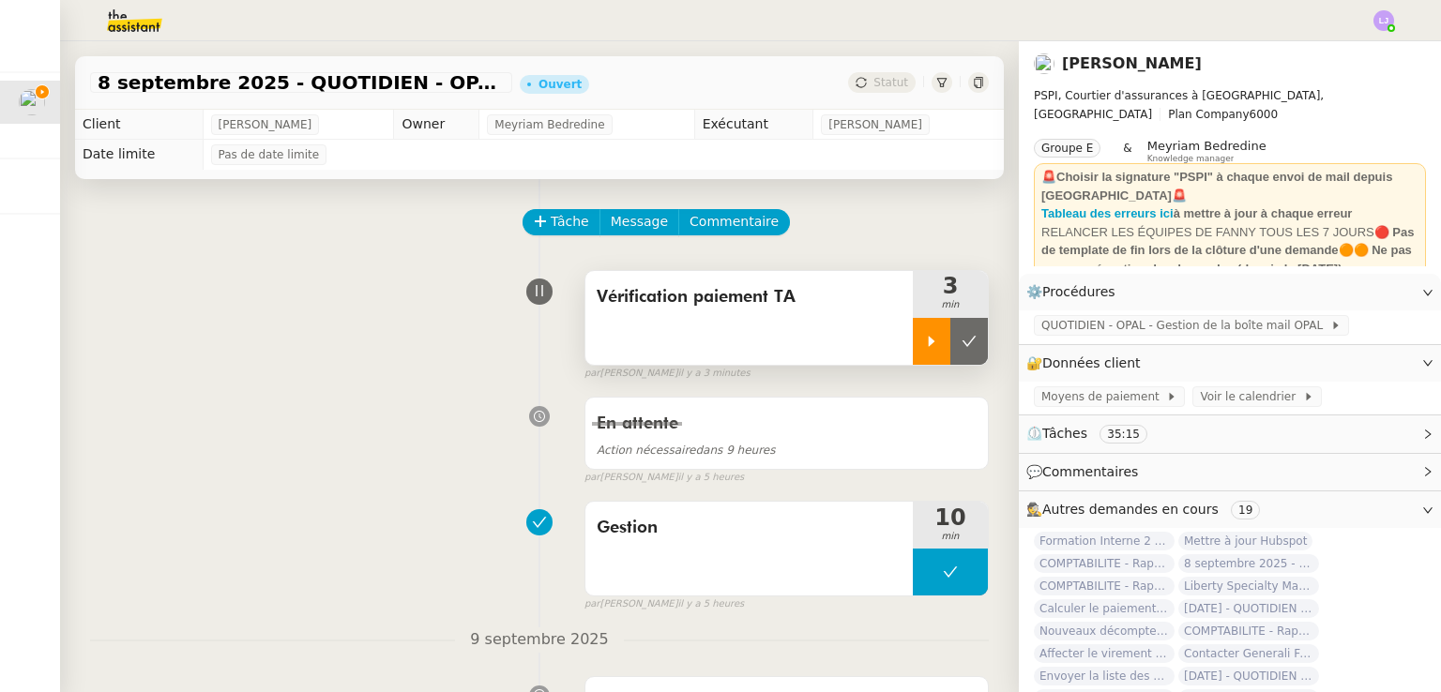
click at [963, 347] on button at bounding box center [969, 341] width 38 height 47
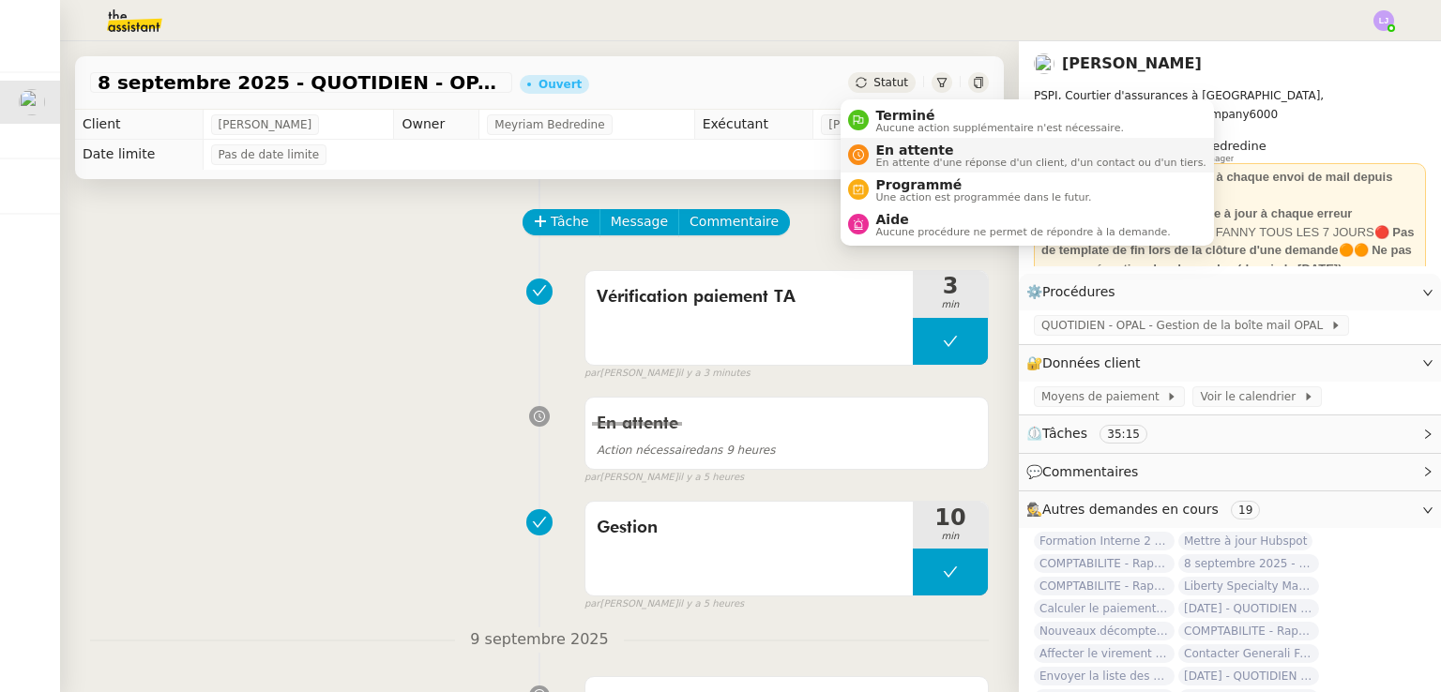
click at [907, 143] on span "En attente" at bounding box center [1041, 150] width 330 height 15
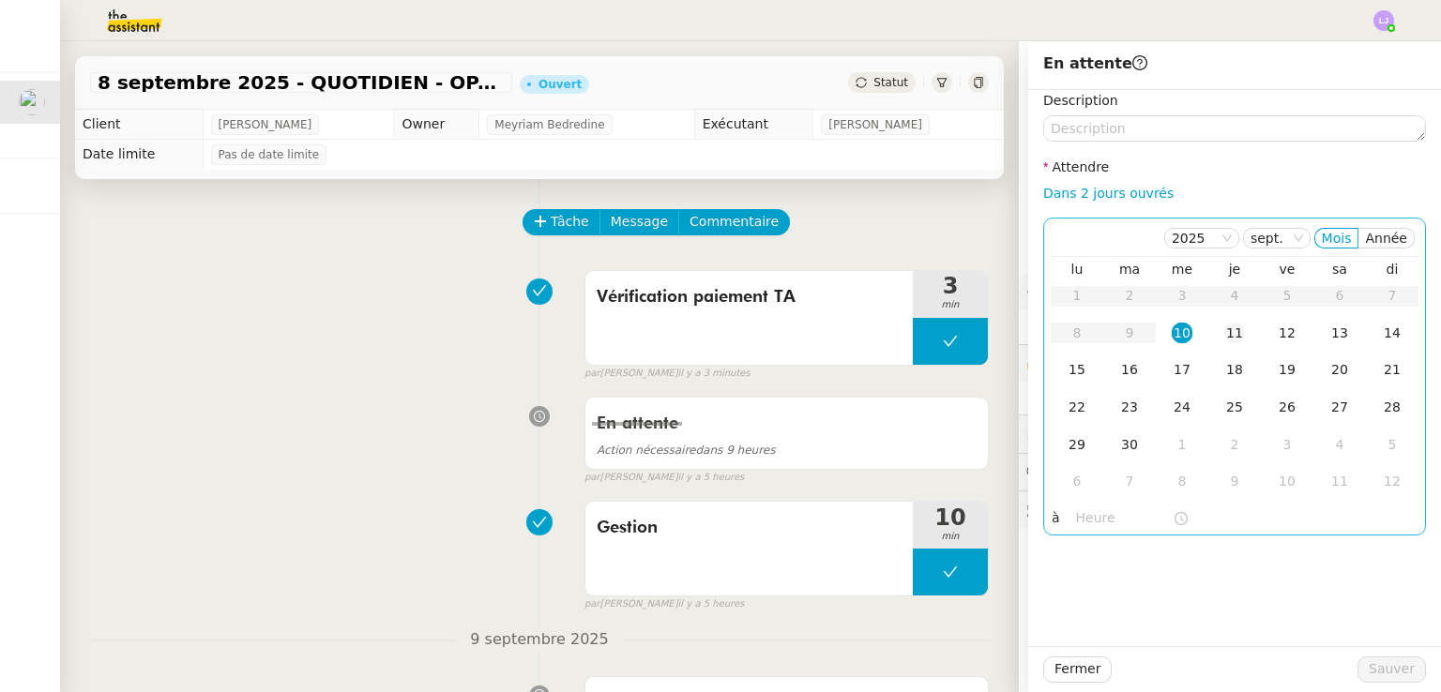
click at [1208, 336] on td "11" at bounding box center [1234, 334] width 53 height 38
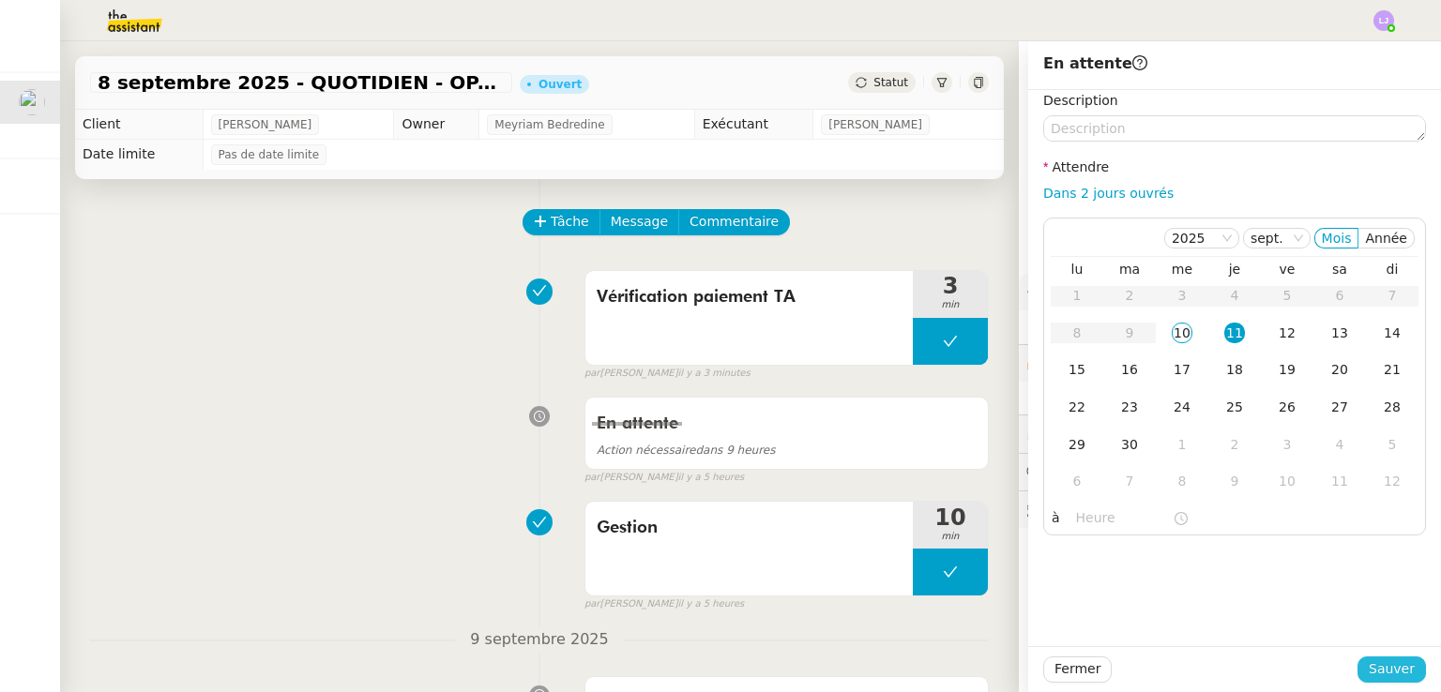
click at [1371, 660] on span "Sauver" at bounding box center [1392, 670] width 46 height 22
